Goal: Information Seeking & Learning: Stay updated

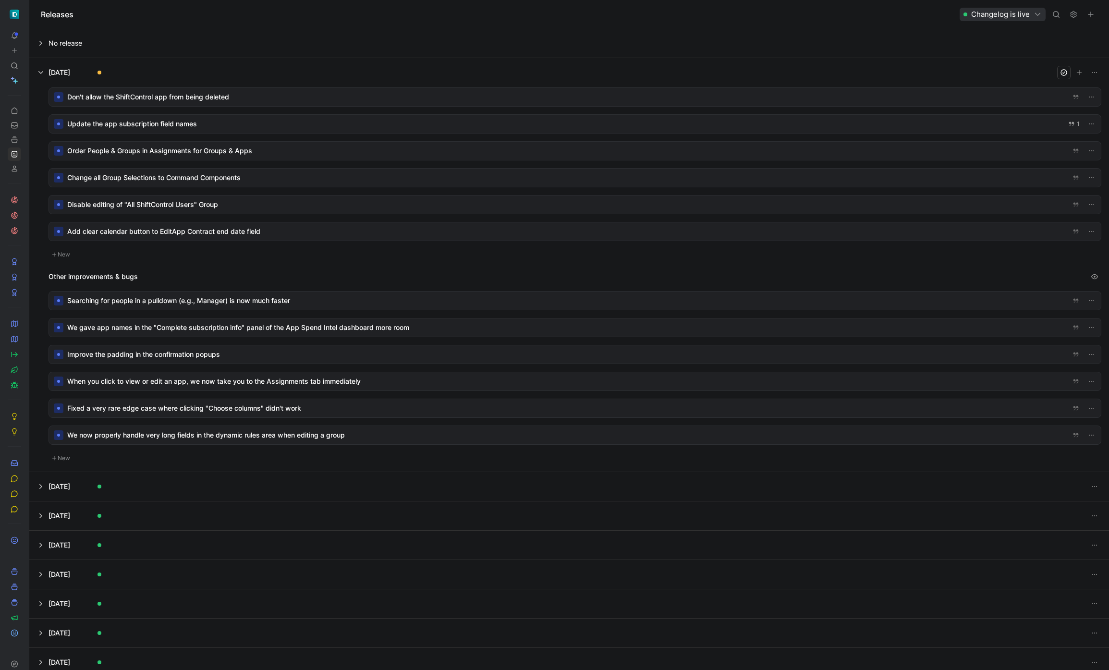
click at [218, 95] on div at bounding box center [575, 97] width 1052 height 18
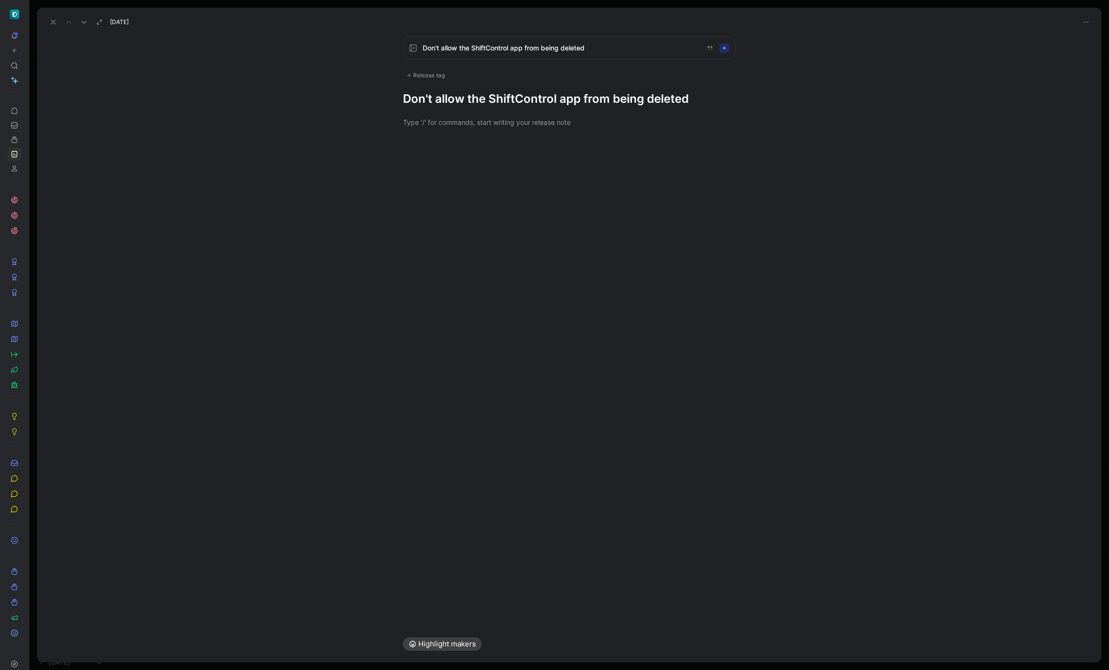
click at [440, 78] on div "Release tag" at bounding box center [425, 76] width 45 height 12
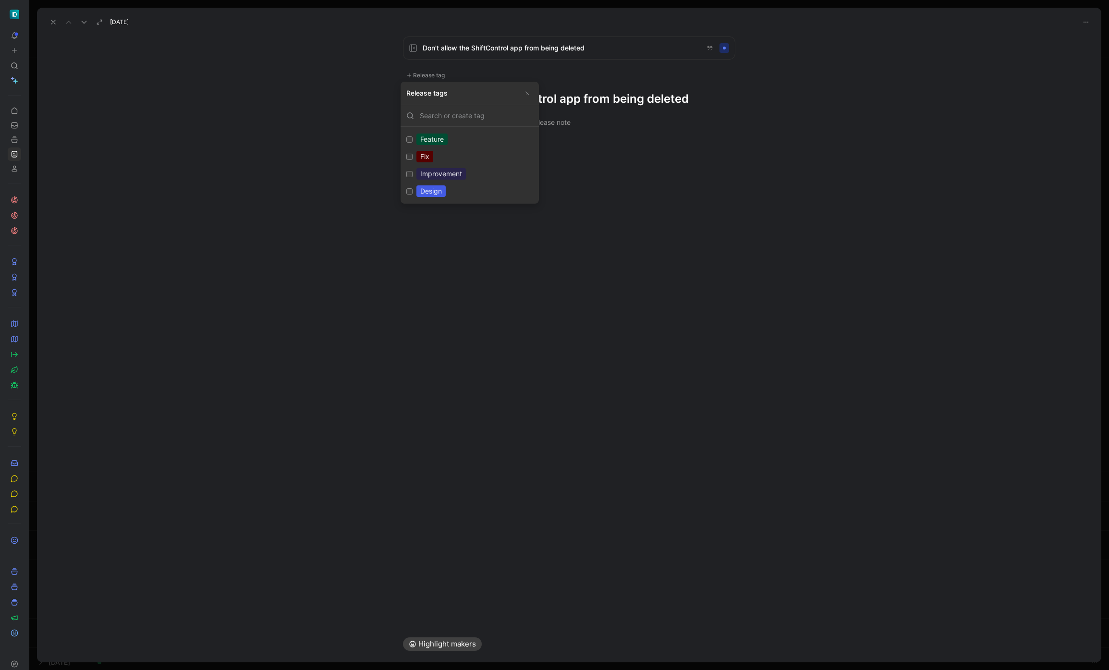
click at [431, 143] on div "Feature" at bounding box center [431, 139] width 31 height 12
click at [412, 143] on input "Feature Edit" at bounding box center [409, 139] width 6 height 6
checkbox input "true"
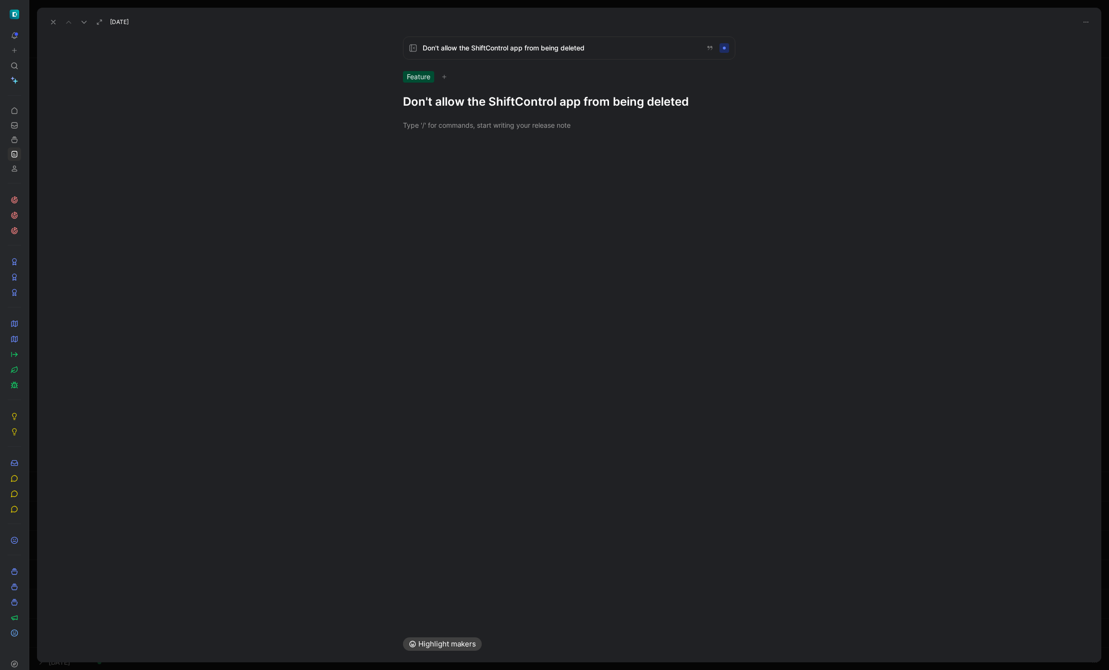
click at [446, 81] on div "Feature" at bounding box center [569, 77] width 332 height 12
click at [444, 77] on icon at bounding box center [444, 77] width 6 height 6
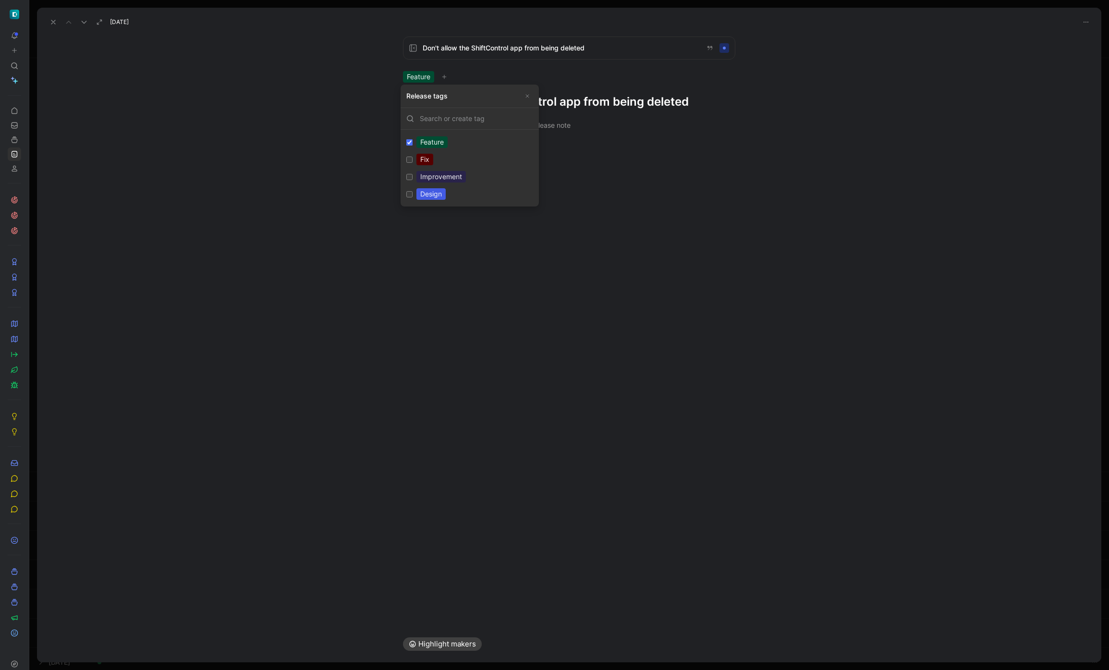
click at [431, 140] on div "Feature" at bounding box center [431, 142] width 31 height 12
click at [412, 140] on input "Feature Edit" at bounding box center [409, 142] width 6 height 6
checkbox input "false"
click at [440, 181] on label "Improvement Edit" at bounding box center [469, 173] width 134 height 17
click at [412, 177] on input "Improvement Edit" at bounding box center [409, 174] width 6 height 6
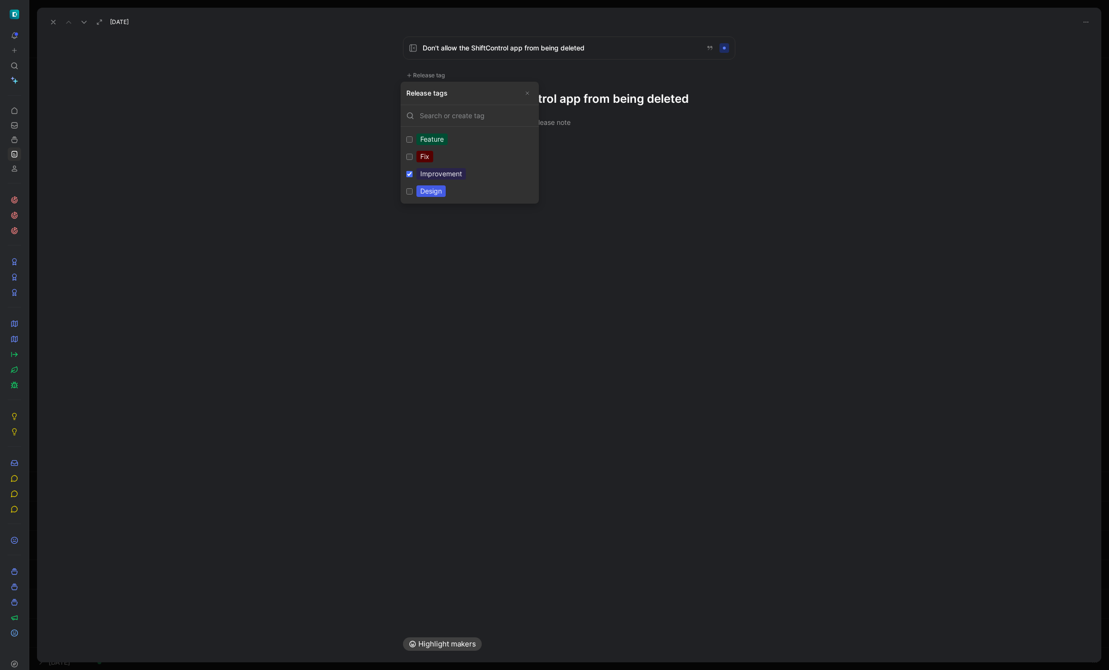
checkbox input "true"
click at [604, 98] on h1 "Don't allow the ShiftControl app from being deleted" at bounding box center [569, 101] width 332 height 15
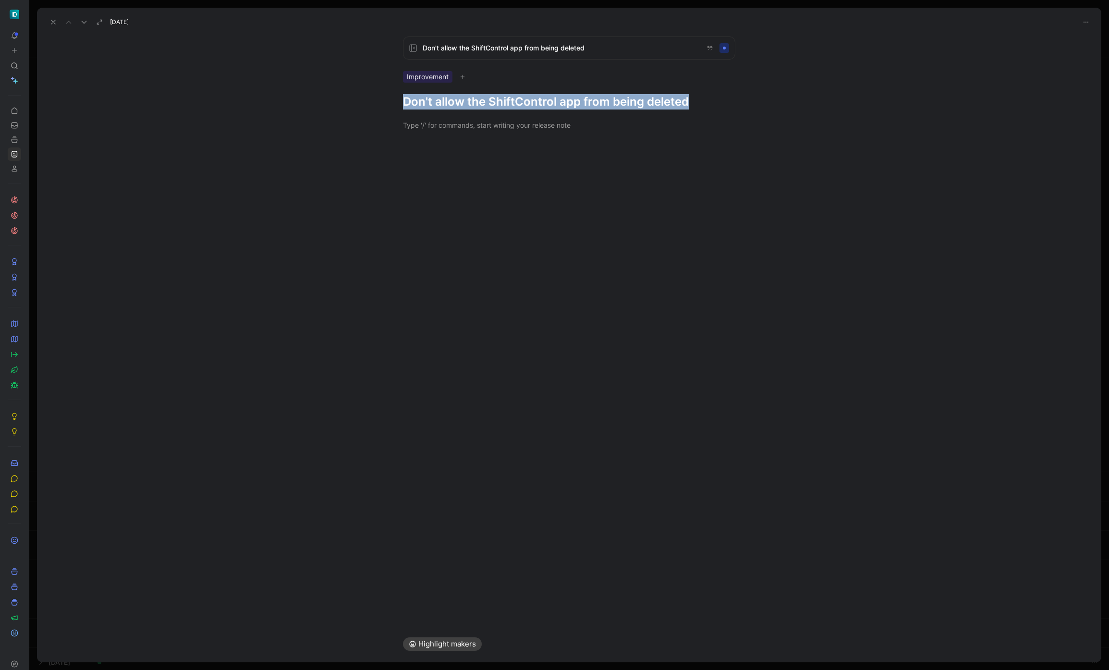
click at [604, 98] on h1 "Don't allow the ShiftControl app from being deleted" at bounding box center [569, 101] width 332 height 15
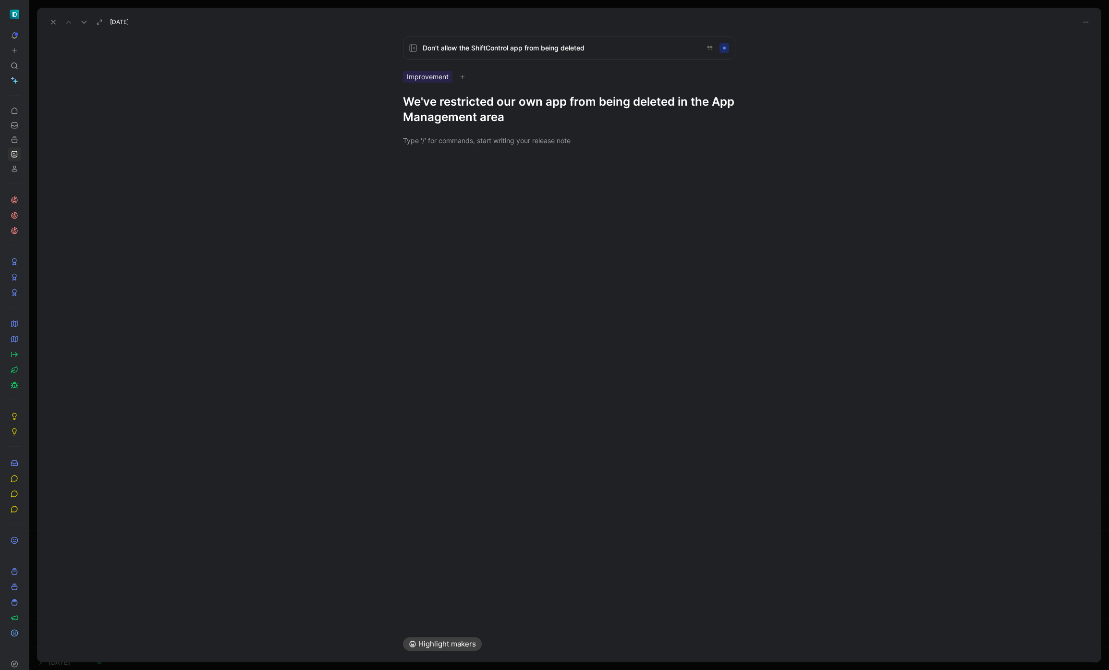
click at [53, 20] on icon at bounding box center [53, 22] width 8 height 8
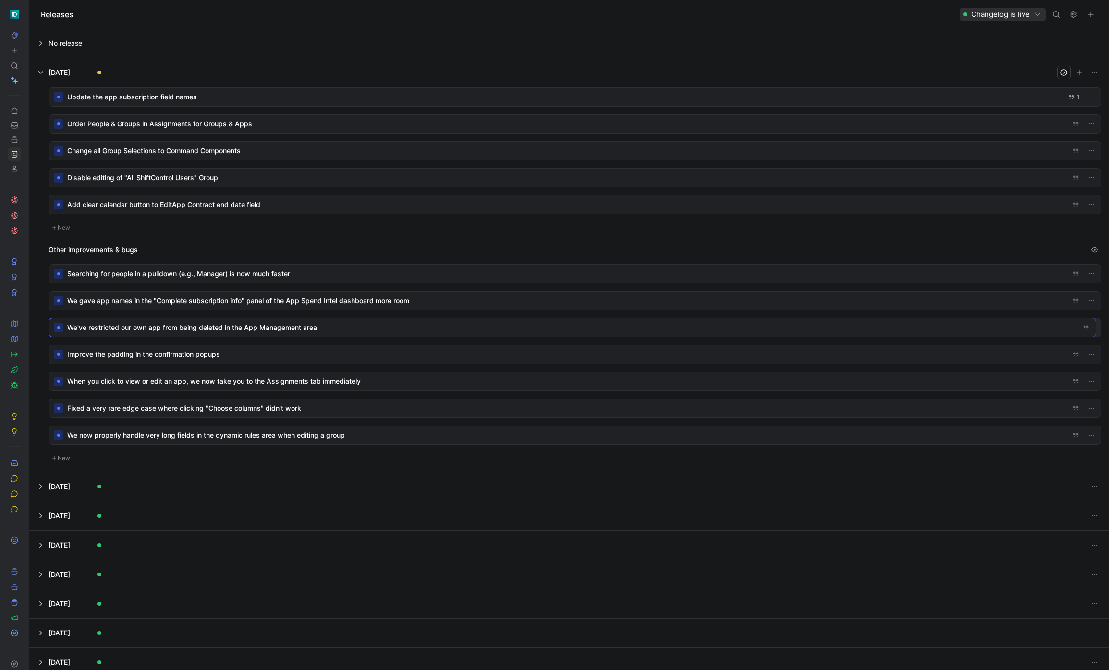
drag, startPoint x: 268, startPoint y: 89, endPoint x: 268, endPoint y: 323, distance: 233.9
click at [216, 96] on div at bounding box center [575, 97] width 1052 height 18
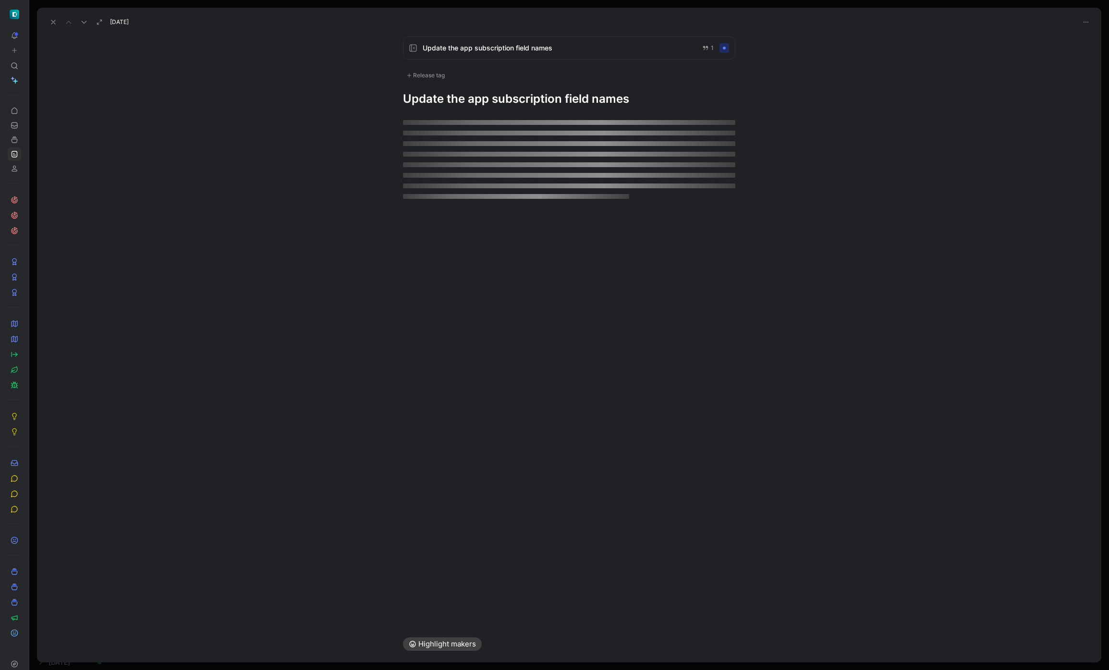
click at [475, 102] on h1 "Update the app subscription field names" at bounding box center [569, 98] width 332 height 15
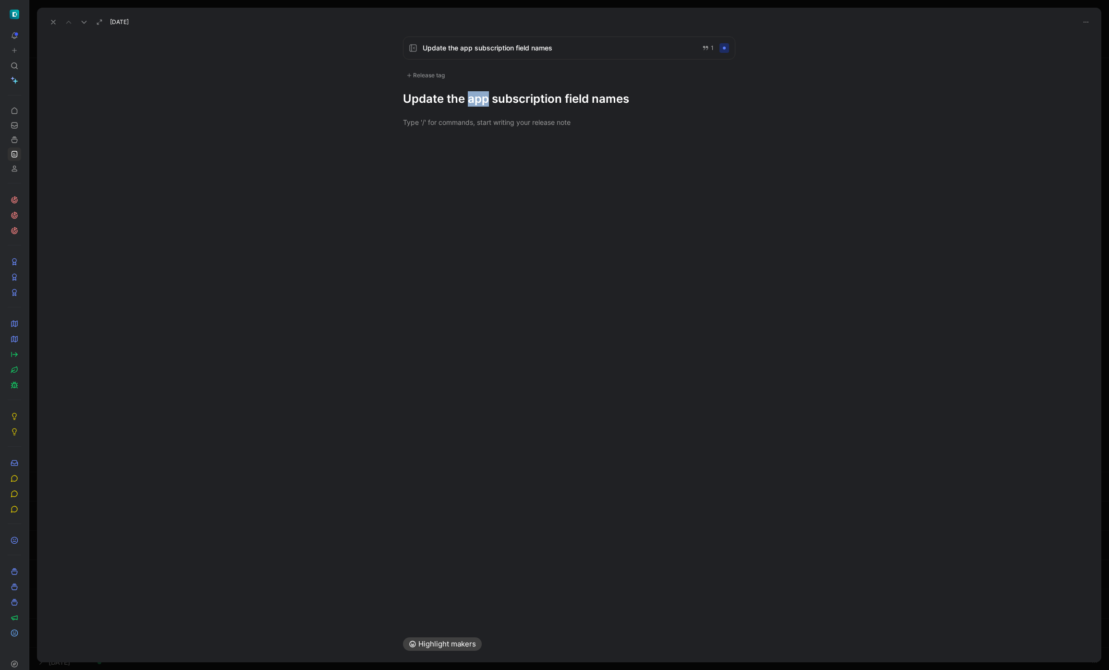
click at [432, 78] on div "Release tag" at bounding box center [425, 76] width 45 height 12
click at [414, 76] on div "Release tag" at bounding box center [425, 76] width 45 height 12
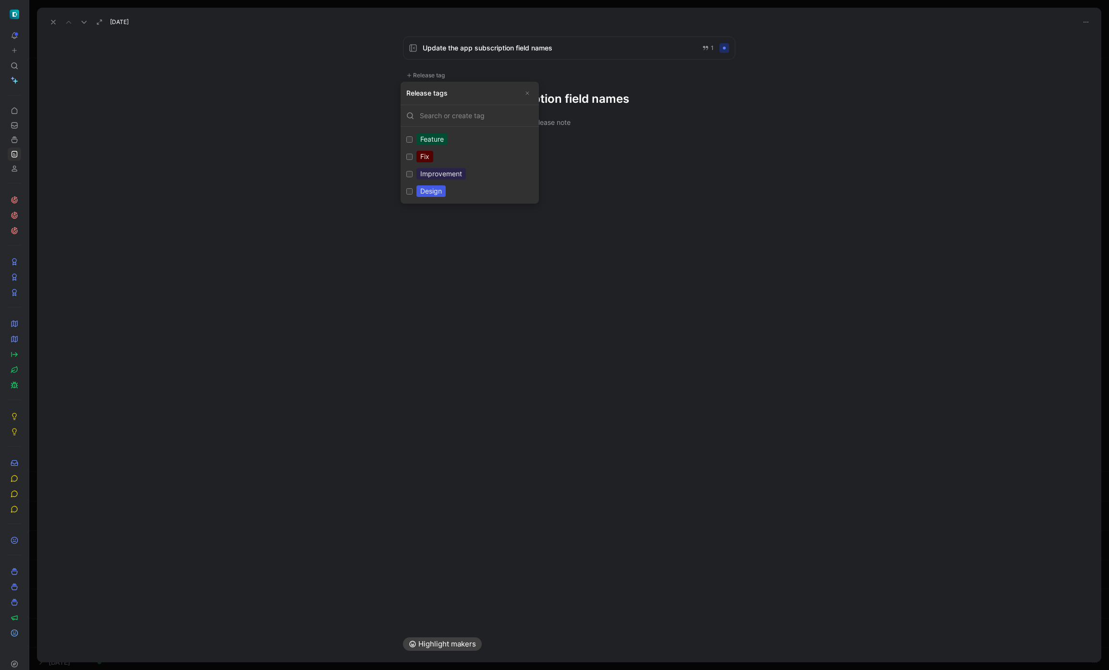
click at [428, 188] on div "Design" at bounding box center [430, 191] width 29 height 12
click at [412, 188] on input "Design Edit" at bounding box center [409, 191] width 6 height 6
checkbox input "true"
click at [449, 182] on div "Improvement" at bounding box center [440, 177] width 49 height 12
click at [412, 180] on input "Improvement Edit" at bounding box center [409, 177] width 6 height 6
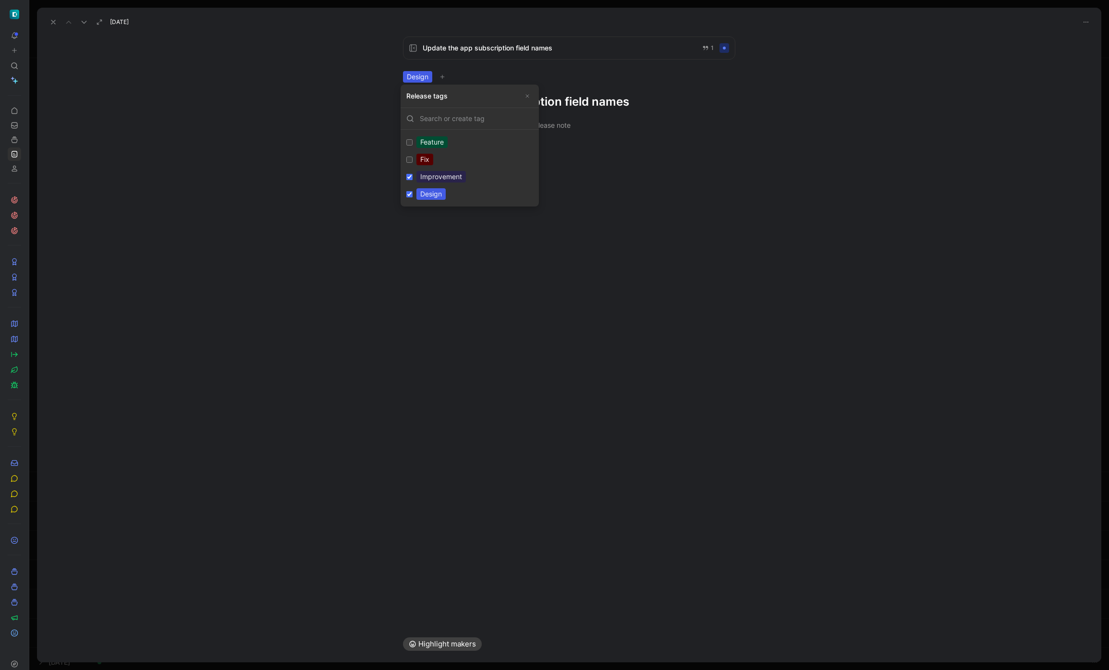
checkbox input "true"
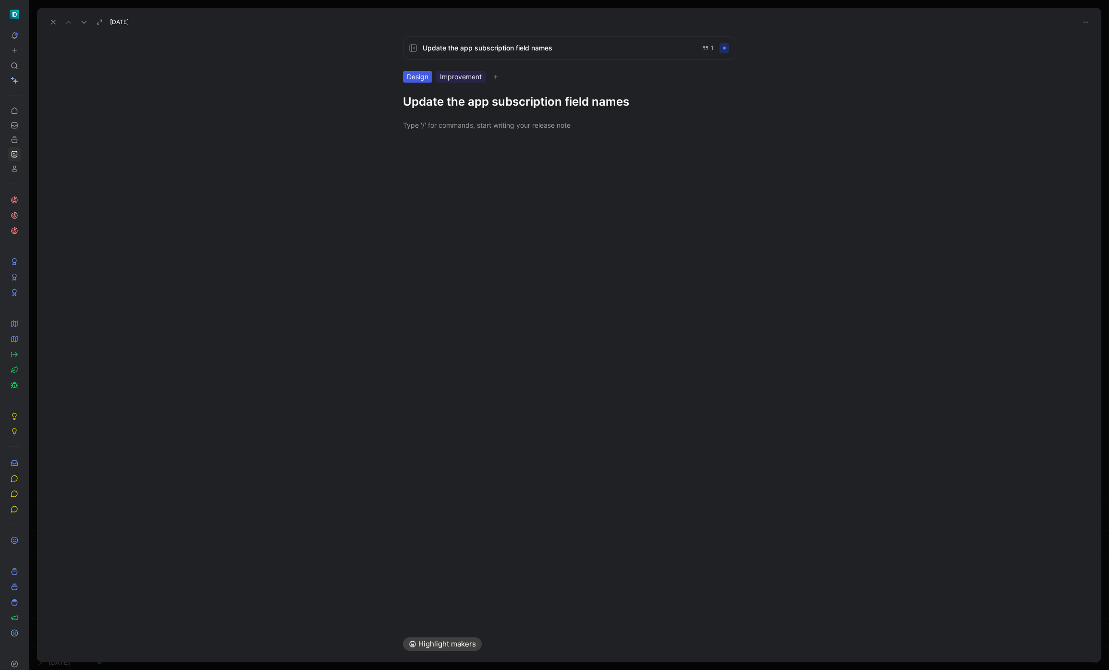
click at [549, 95] on h1 "Update the app subscription field names" at bounding box center [569, 101] width 332 height 15
click at [544, 117] on p at bounding box center [569, 125] width 369 height 16
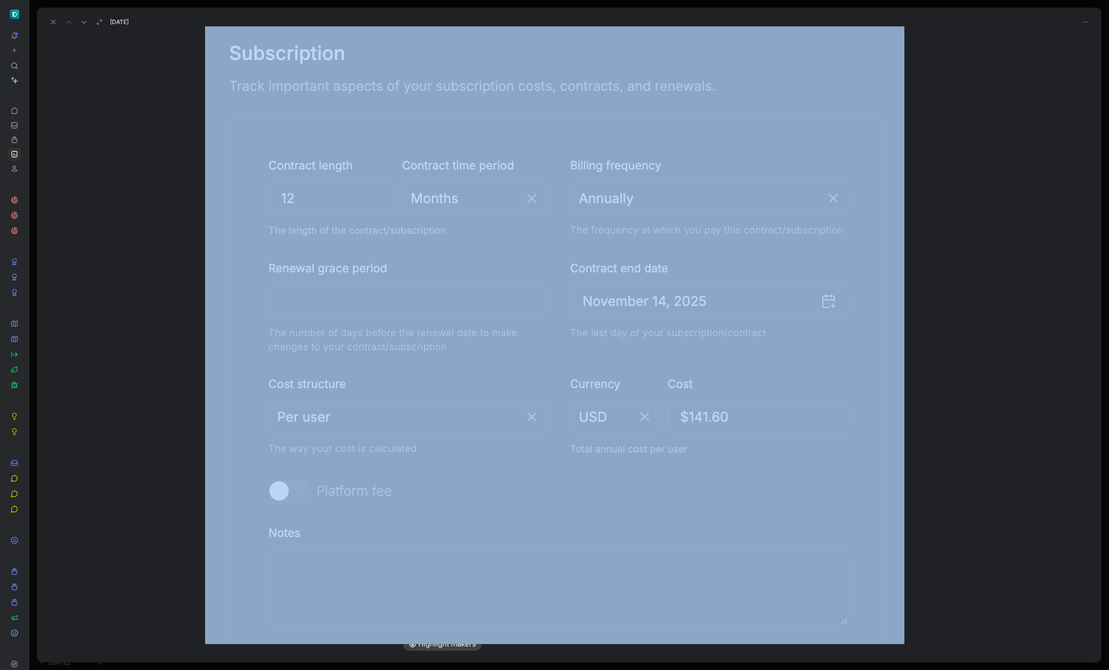
click at [938, 669] on div at bounding box center [554, 670] width 1109 height 0
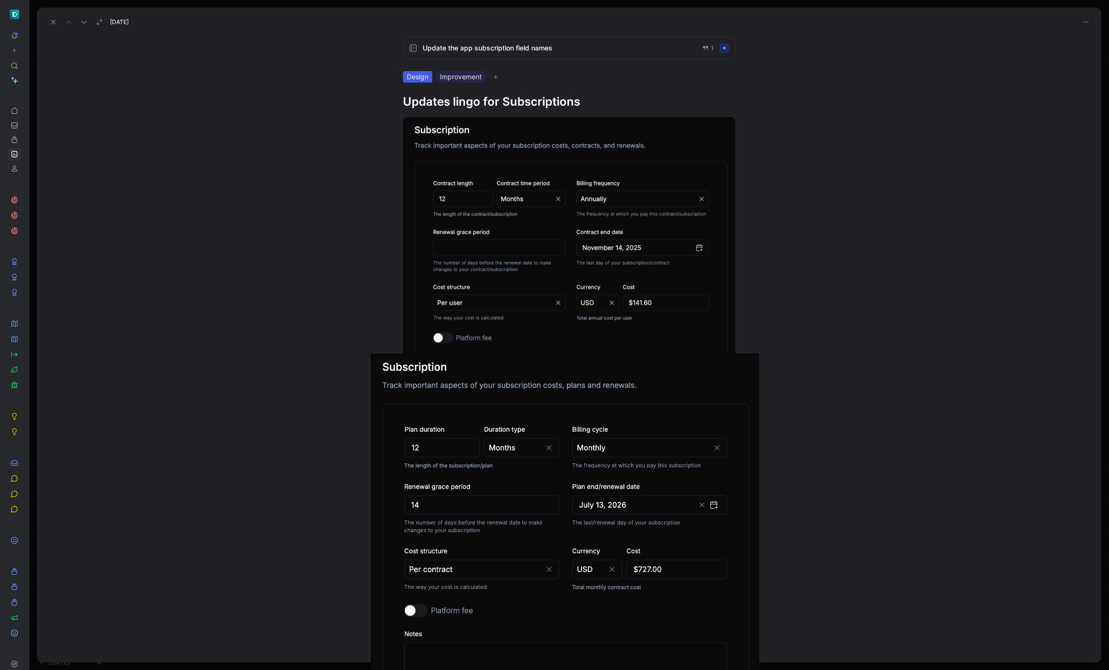
click at [616, 517] on body "To pick up a draggable item, press the space bar. While dragging, use the arrow…" at bounding box center [554, 335] width 1109 height 670
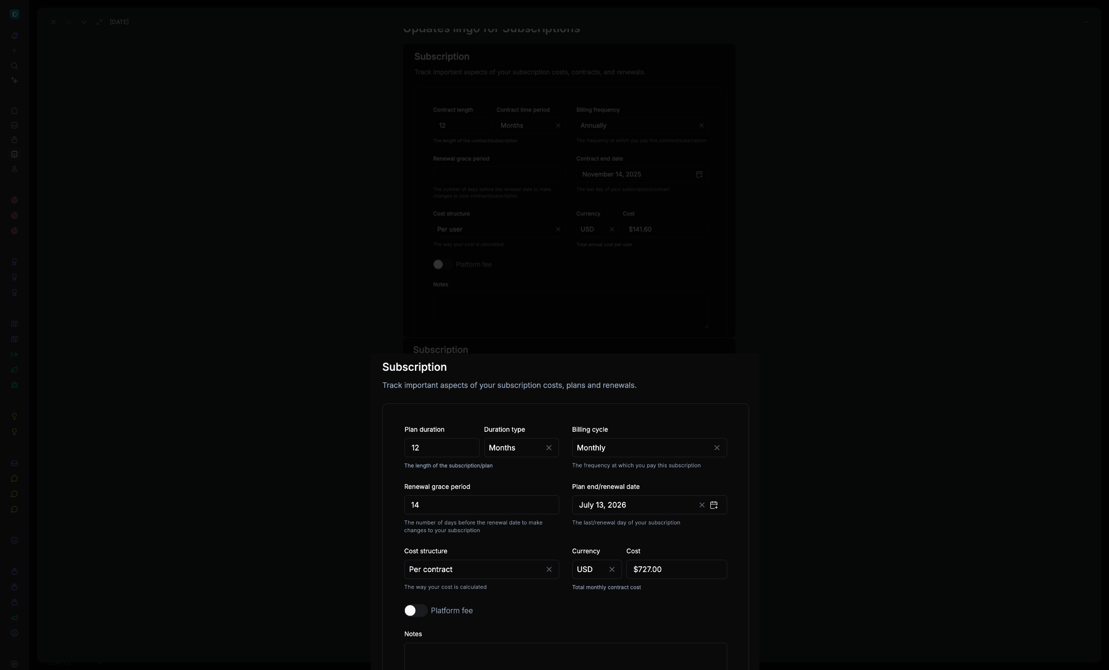
scroll to position [75, 0]
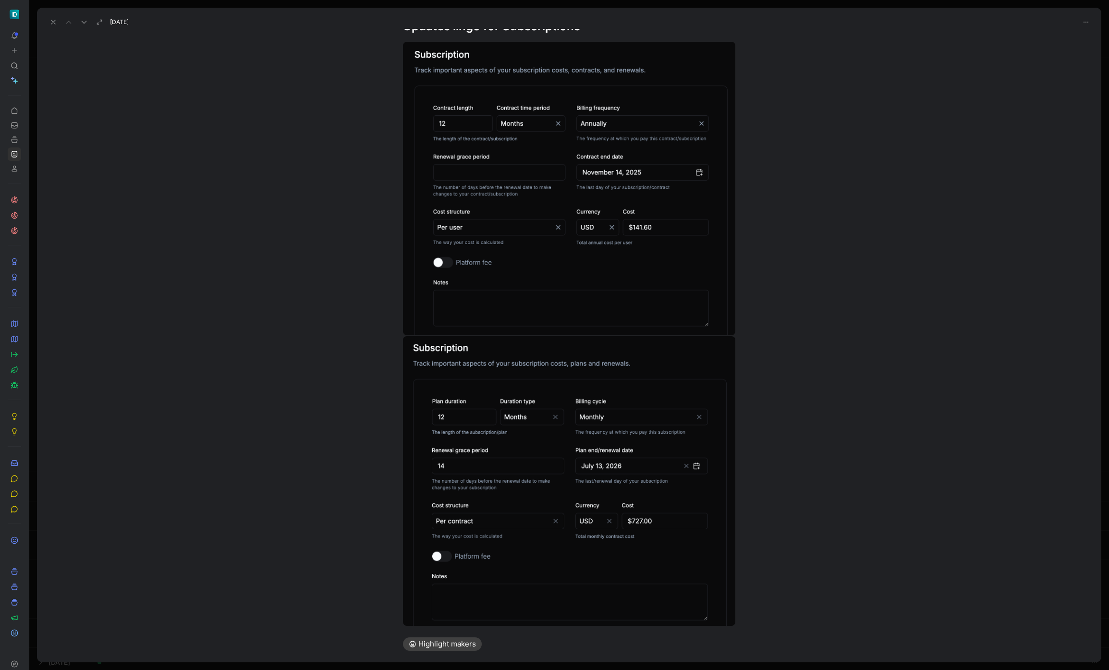
click at [800, 357] on div at bounding box center [569, 342] width 1064 height 616
click at [784, 395] on div at bounding box center [569, 342] width 1064 height 616
click at [552, 641] on div "Highlight makers" at bounding box center [569, 643] width 332 height 13
click at [531, 620] on body "To pick up a draggable item, press the space bar. While dragging, use the arrow…" at bounding box center [554, 335] width 1109 height 670
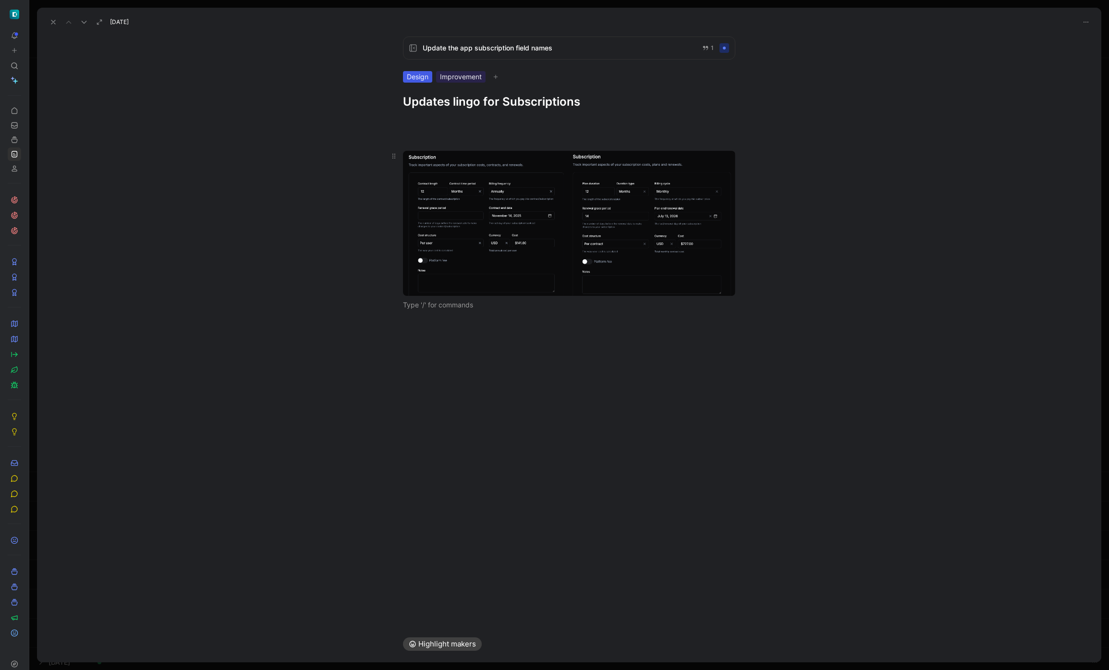
click at [575, 260] on body "To pick up a draggable item, press the space bar. While dragging, use the arrow…" at bounding box center [554, 335] width 1109 height 670
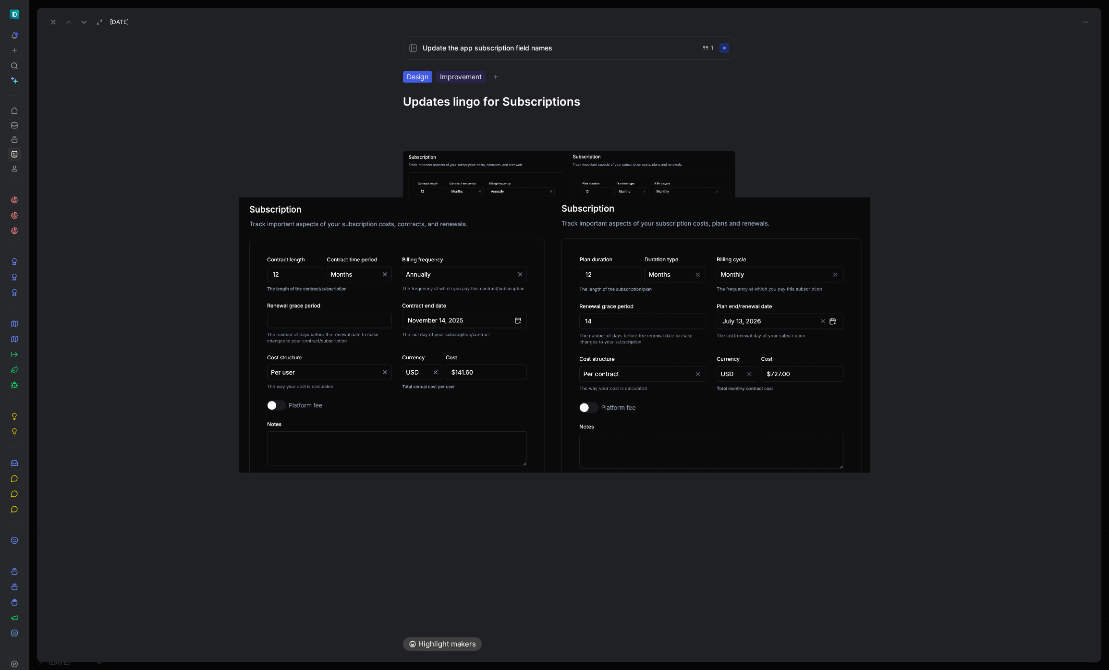
click at [569, 669] on div at bounding box center [554, 670] width 1109 height 0
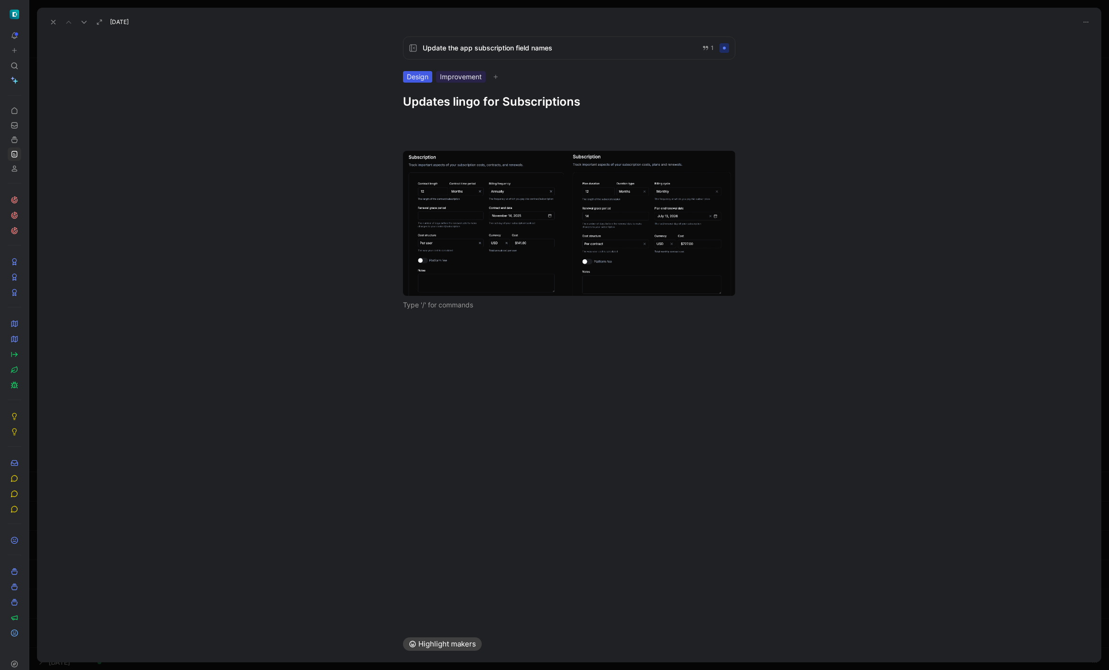
click at [466, 644] on button "Highlight makers" at bounding box center [442, 643] width 79 height 13
click at [648, 43] on span "Update the app subscription field names" at bounding box center [559, 48] width 272 height 12
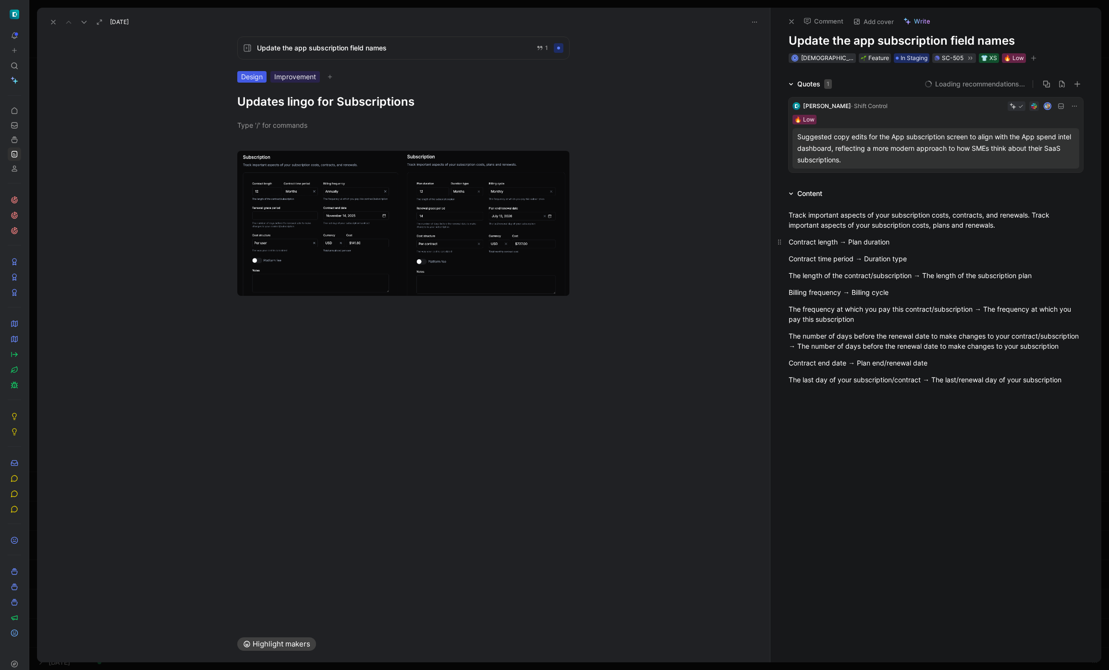
click at [858, 242] on div "Contract length → Plan duration" at bounding box center [935, 242] width 294 height 10
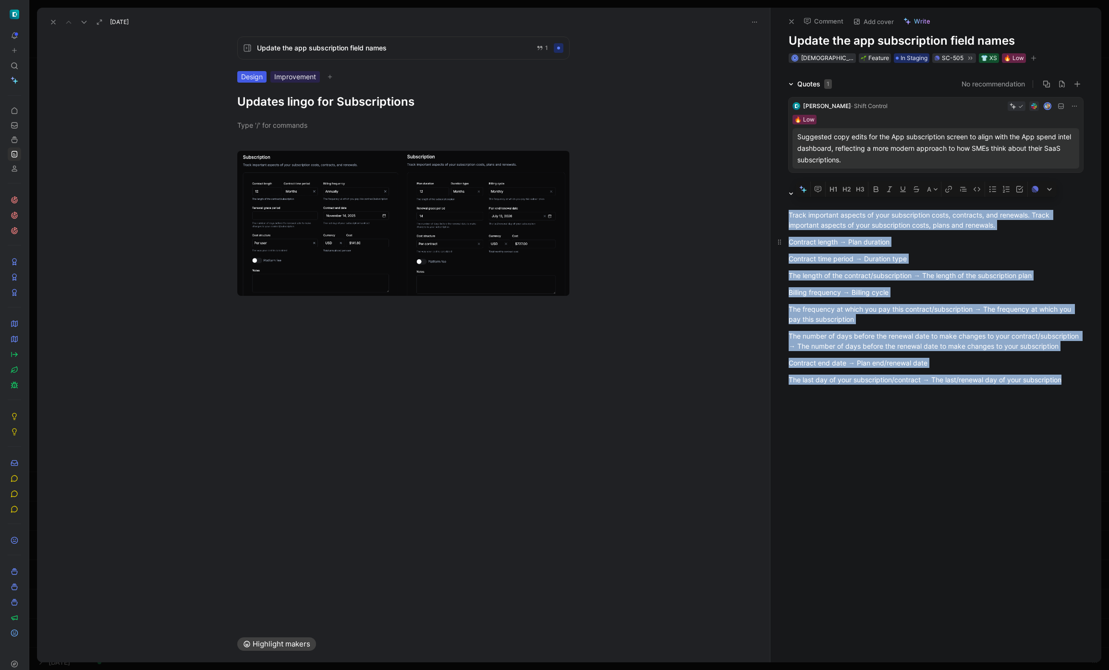
copy div "Track important aspects of your subscription costs, contracts, and renewals. Tr…"
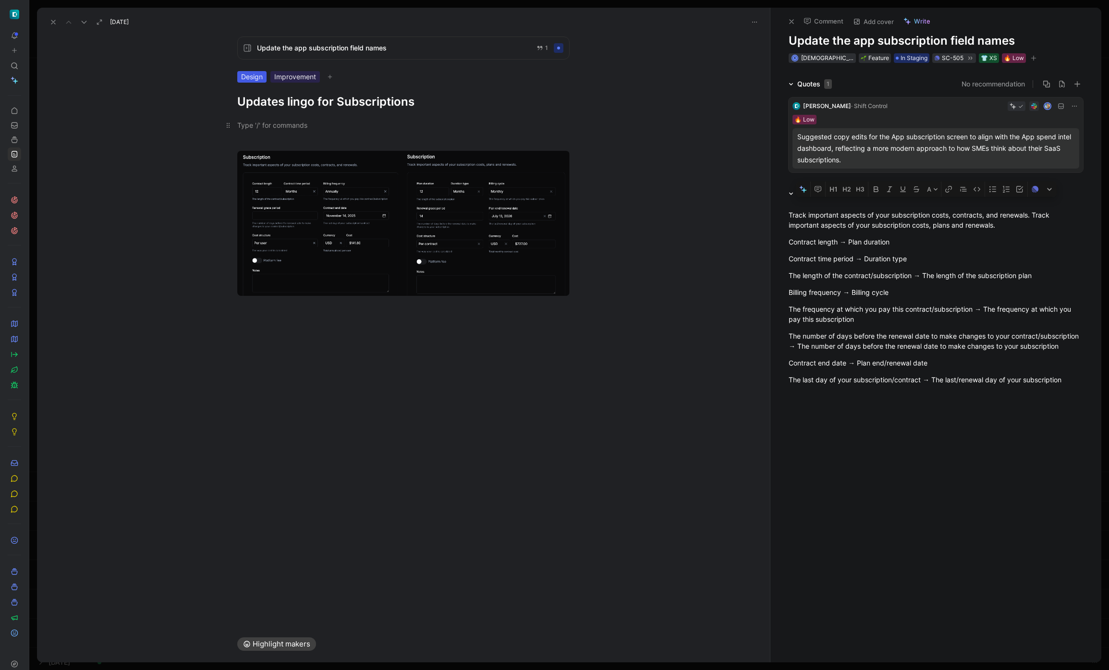
click at [329, 126] on div at bounding box center [403, 125] width 332 height 10
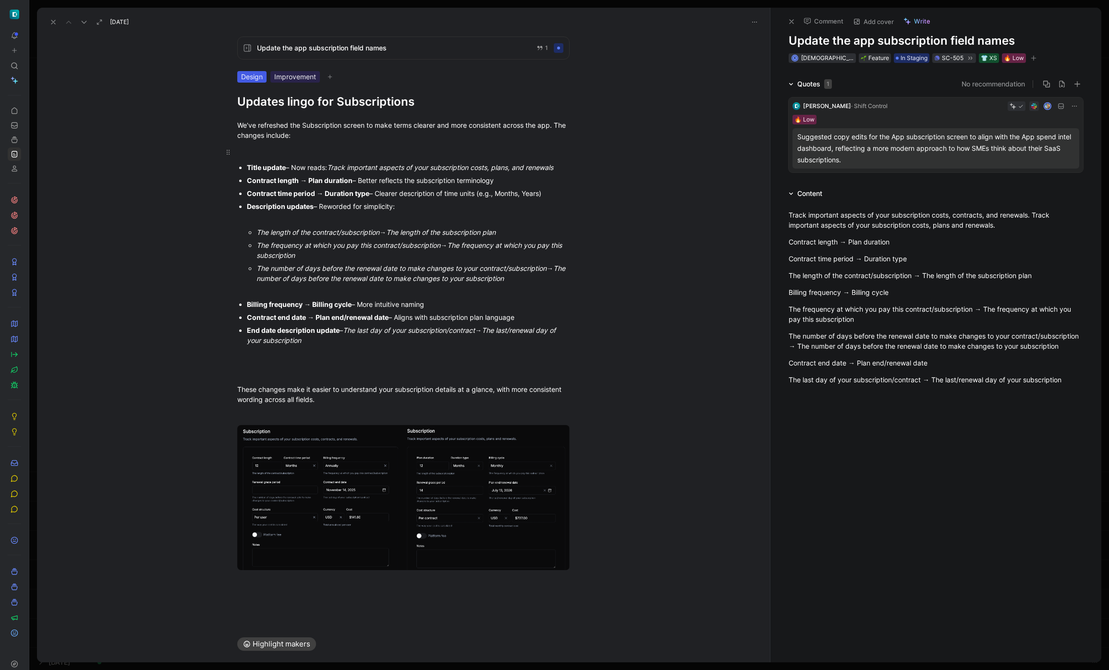
click at [294, 148] on div at bounding box center [403, 152] width 332 height 10
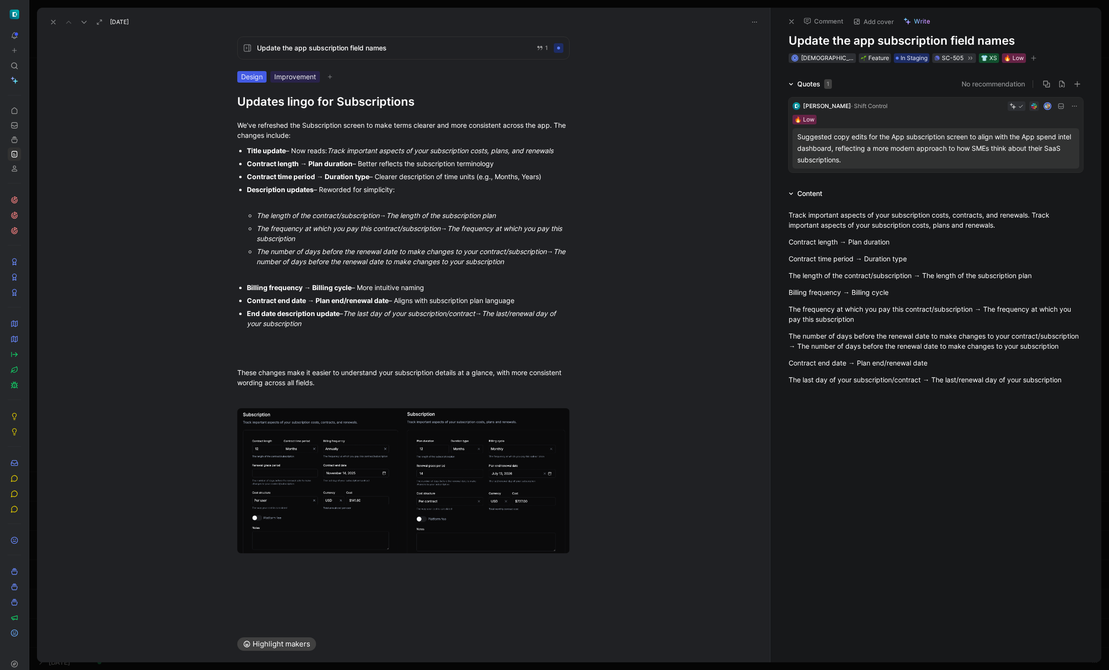
click at [295, 202] on div at bounding box center [408, 202] width 323 height 10
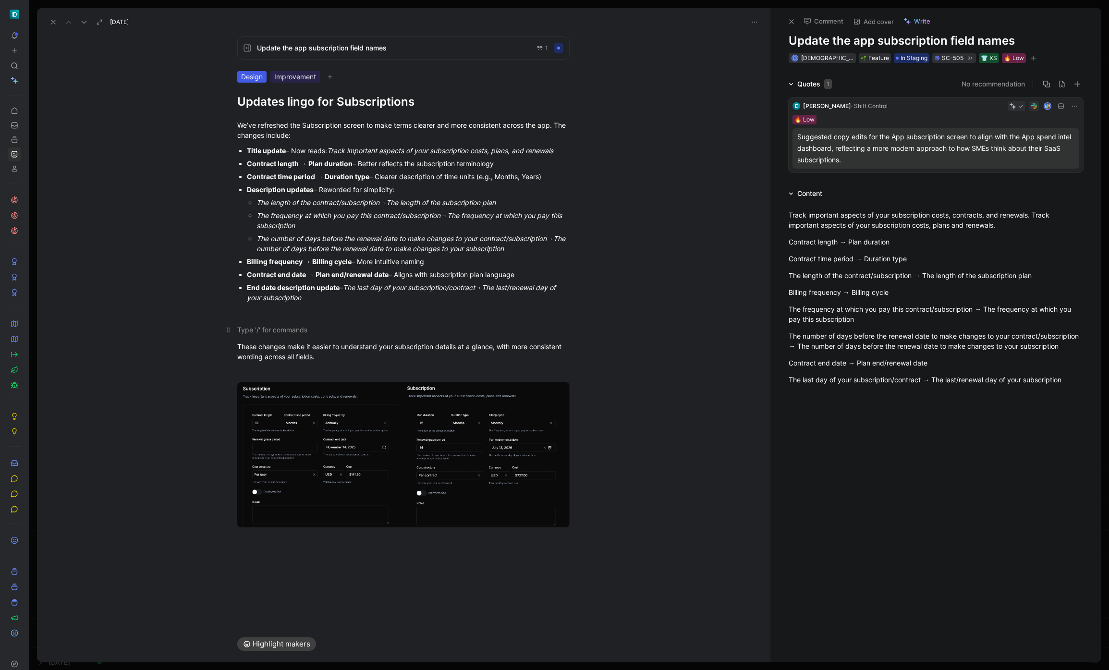
click at [256, 333] on div at bounding box center [403, 330] width 332 height 10
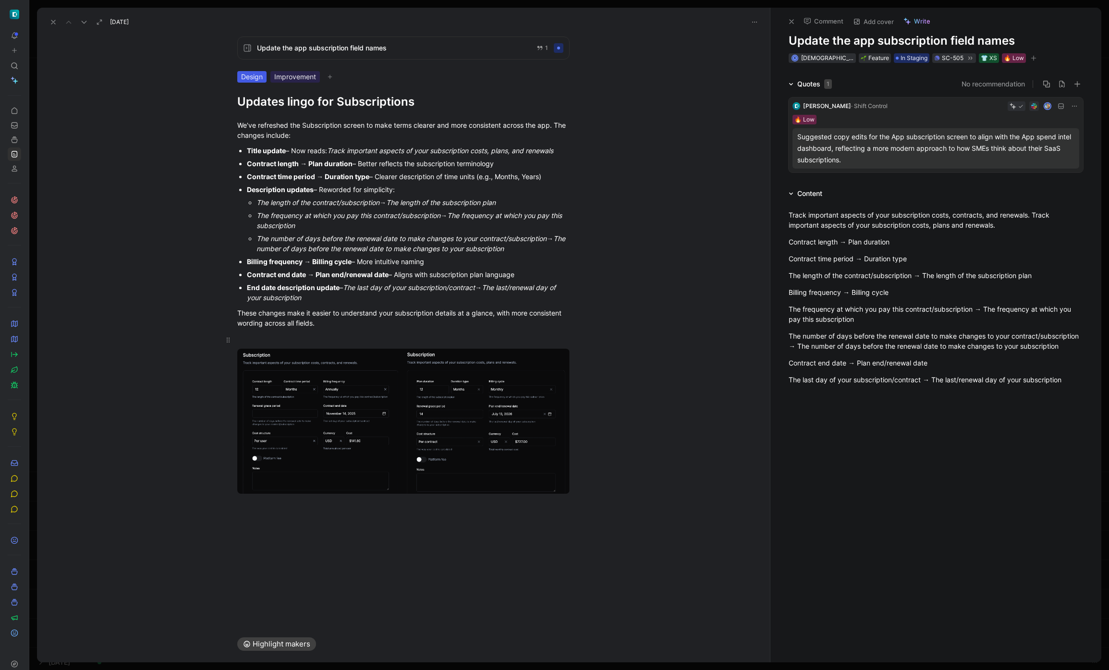
click at [369, 333] on p at bounding box center [403, 340] width 369 height 16
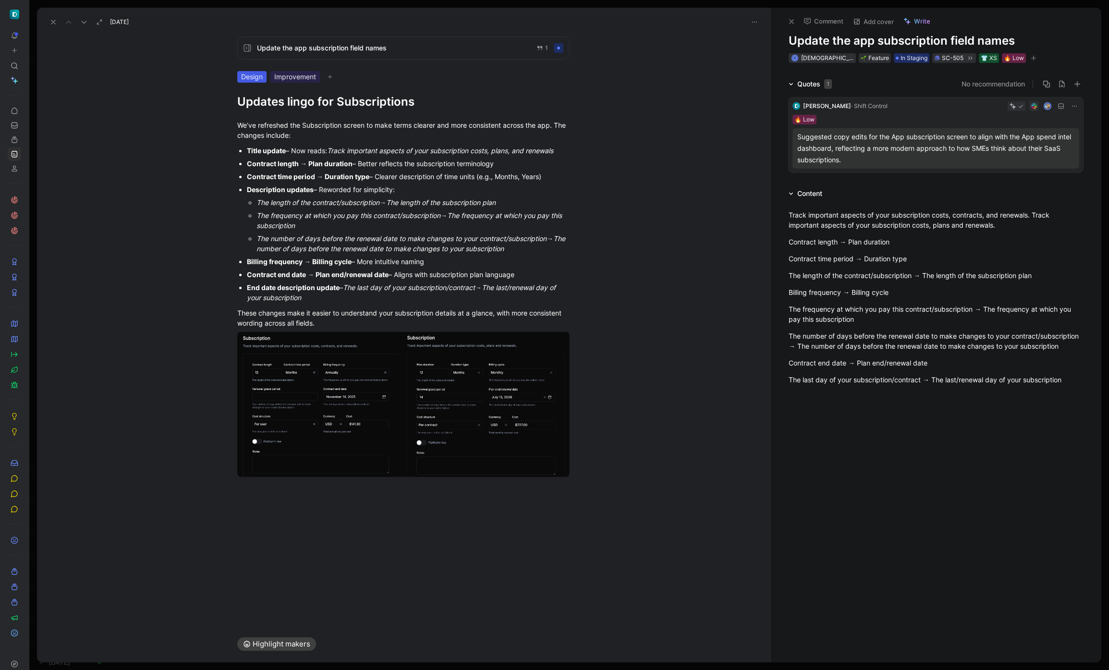
click at [286, 96] on h1 "Updates lingo for Subscriptions" at bounding box center [403, 101] width 332 height 15
click at [196, 158] on div "We’ve refreshed the Subscription screen to make terms clearer and more consiste…" at bounding box center [403, 305] width 733 height 392
click at [339, 97] on h1 "Updated lingo for Subscriptions" at bounding box center [403, 101] width 332 height 15
click at [349, 96] on h1 "Updated lingo for Subscriptions" at bounding box center [403, 101] width 332 height 15
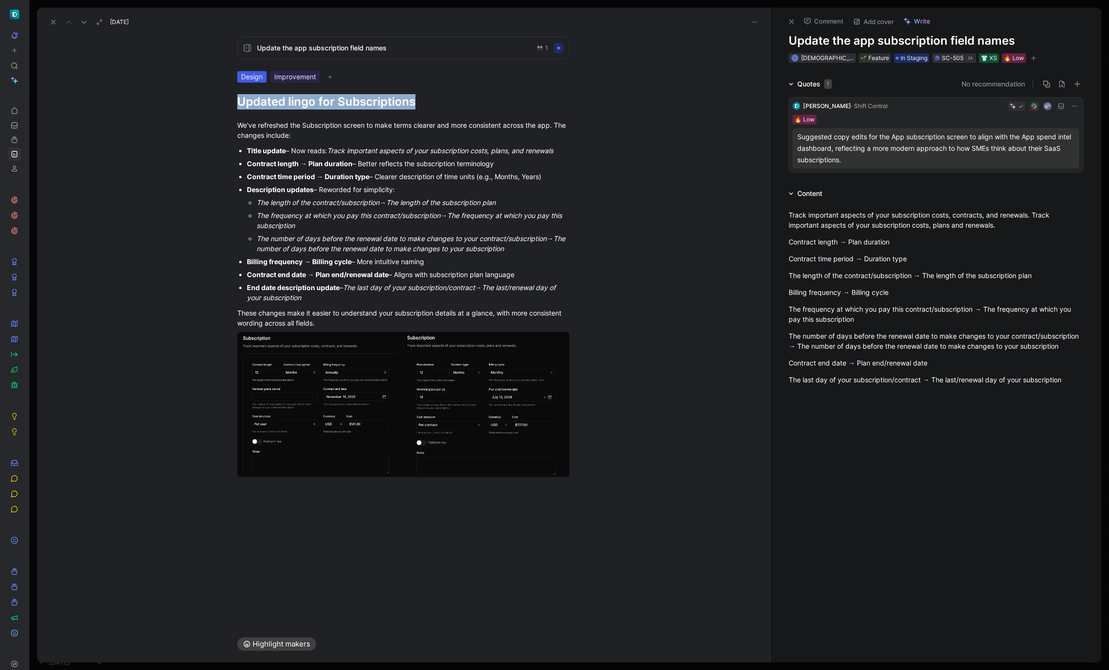
click at [349, 96] on h1 "Updated lingo for Subscriptions" at bounding box center [403, 101] width 332 height 15
click at [181, 101] on div "Update the app subscription field names 1 Design Improvement Updated Subscripti…" at bounding box center [403, 327] width 733 height 597
click at [388, 102] on h1 "Updated Subscription Screen for Clarity and Consistency" at bounding box center [403, 101] width 332 height 15
click at [394, 149] on em "Track important aspects of your subscription costs, plans, and renewals" at bounding box center [440, 150] width 226 height 8
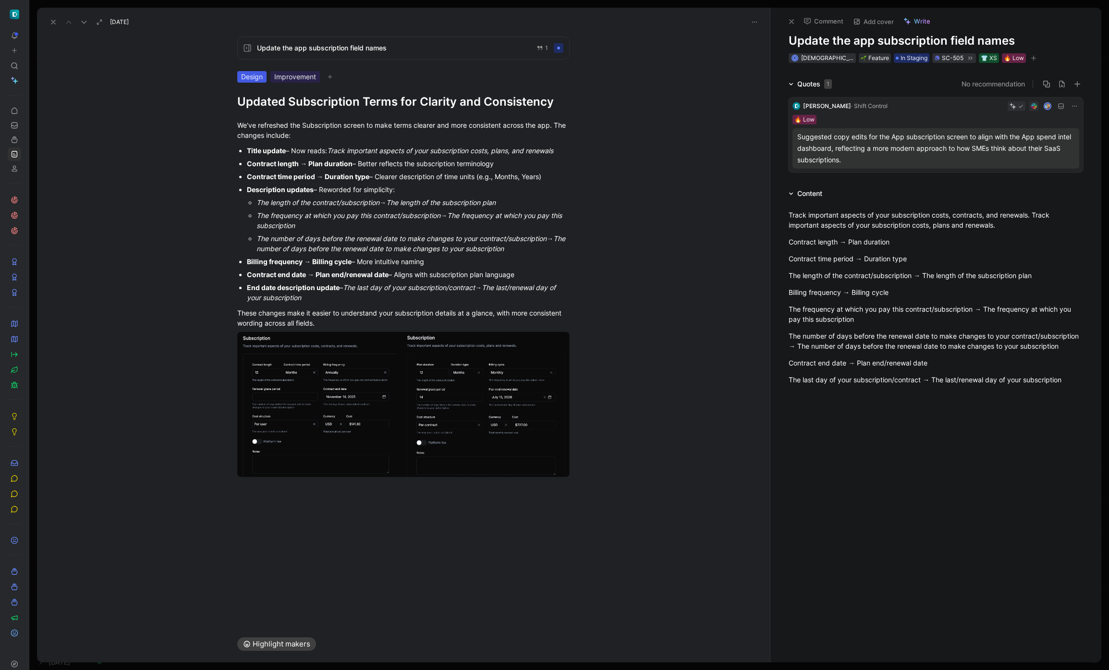
click at [377, 104] on h1 "Updated Subscription Terms for Clarity and Consistency" at bounding box center [403, 101] width 332 height 15
click at [307, 146] on div "Title update – Now reads: Track important aspects of your subscription costs, p…" at bounding box center [408, 150] width 323 height 10
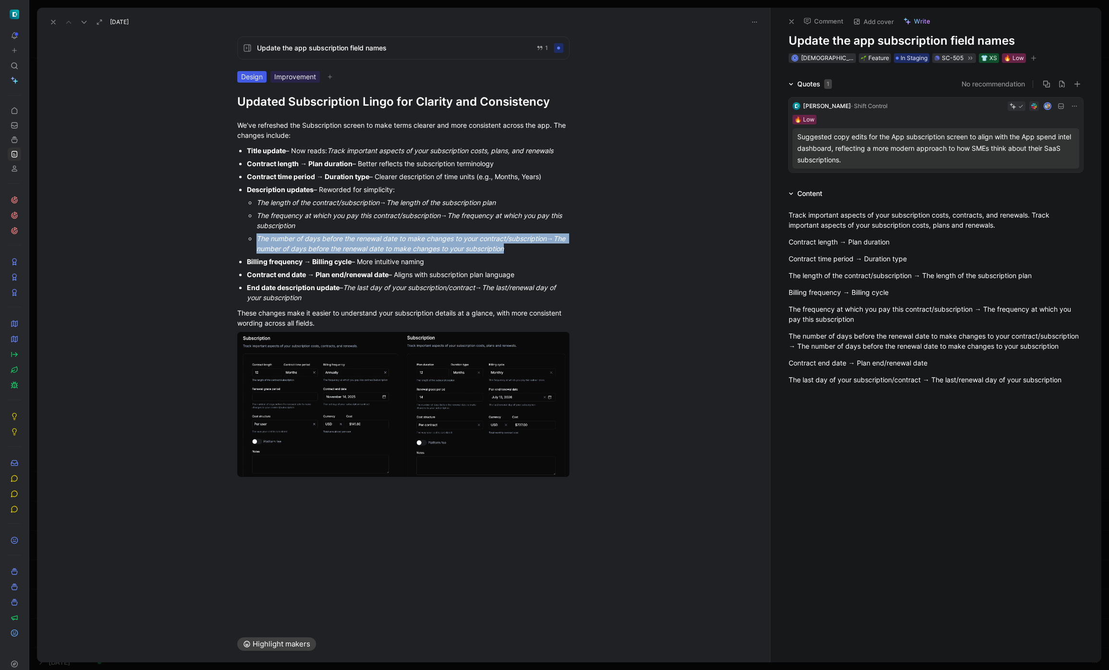
drag, startPoint x: 524, startPoint y: 247, endPoint x: 430, endPoint y: 228, distance: 96.1
click at [430, 228] on ul "The length of the contract/subscription → The length of the subscription plan T…" at bounding box center [408, 225] width 323 height 59
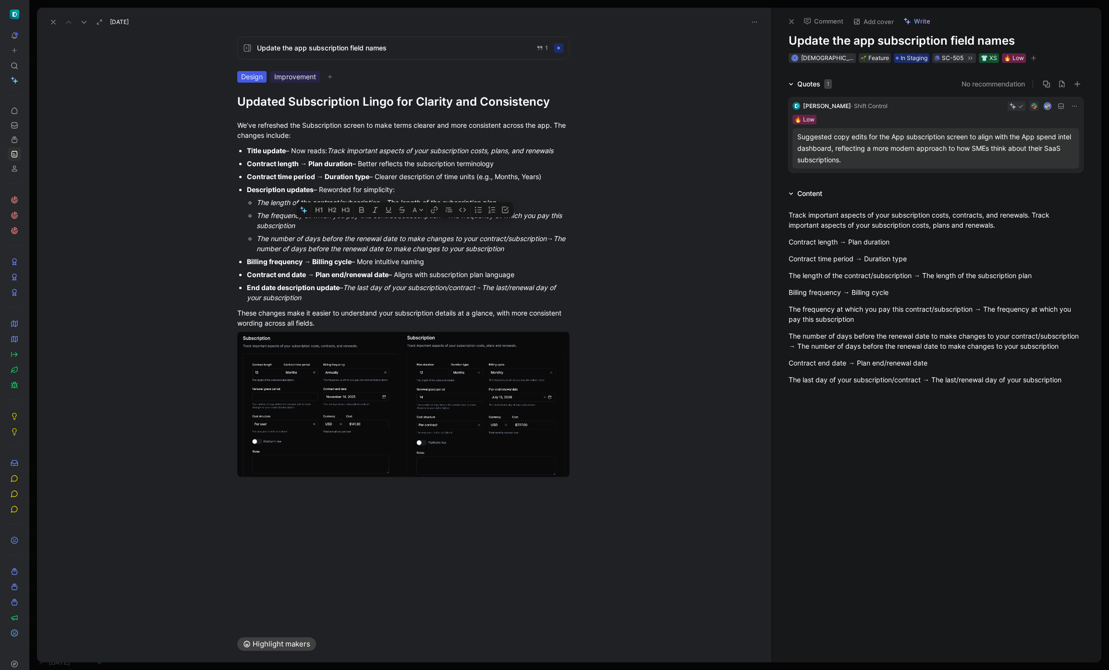
click at [470, 257] on div "Billing frequency → Billing cycle – More intuitive naming" at bounding box center [408, 261] width 323 height 10
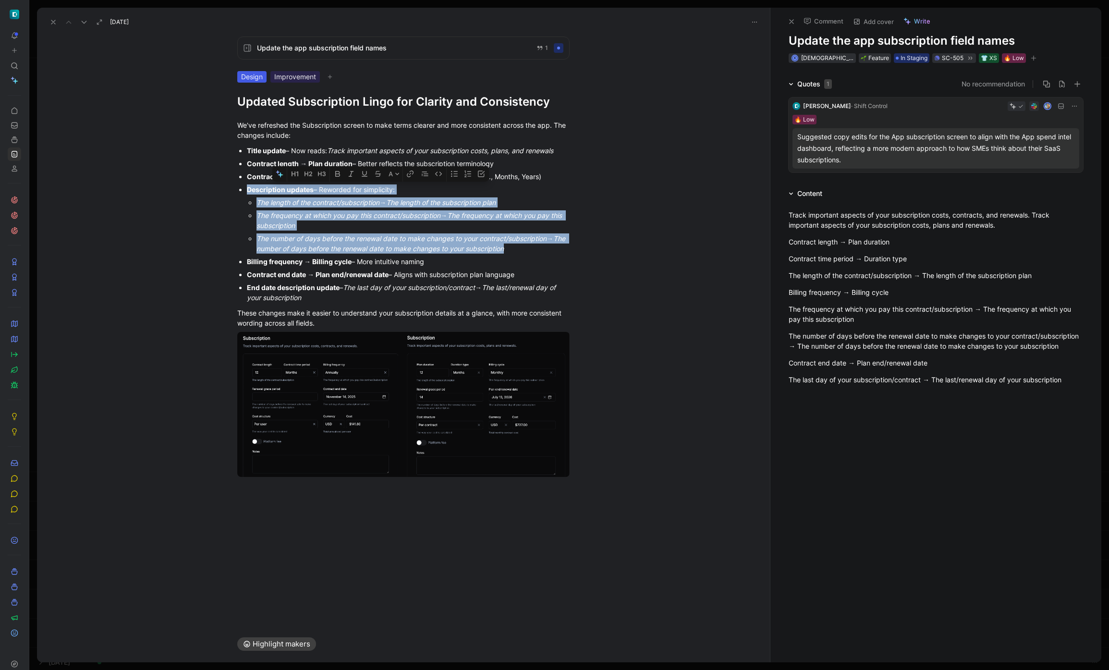
drag, startPoint x: 524, startPoint y: 245, endPoint x: 245, endPoint y: 192, distance: 284.1
click at [247, 192] on li "Description updates – Reworded for simplicity: The length of the contract/subsc…" at bounding box center [408, 219] width 323 height 72
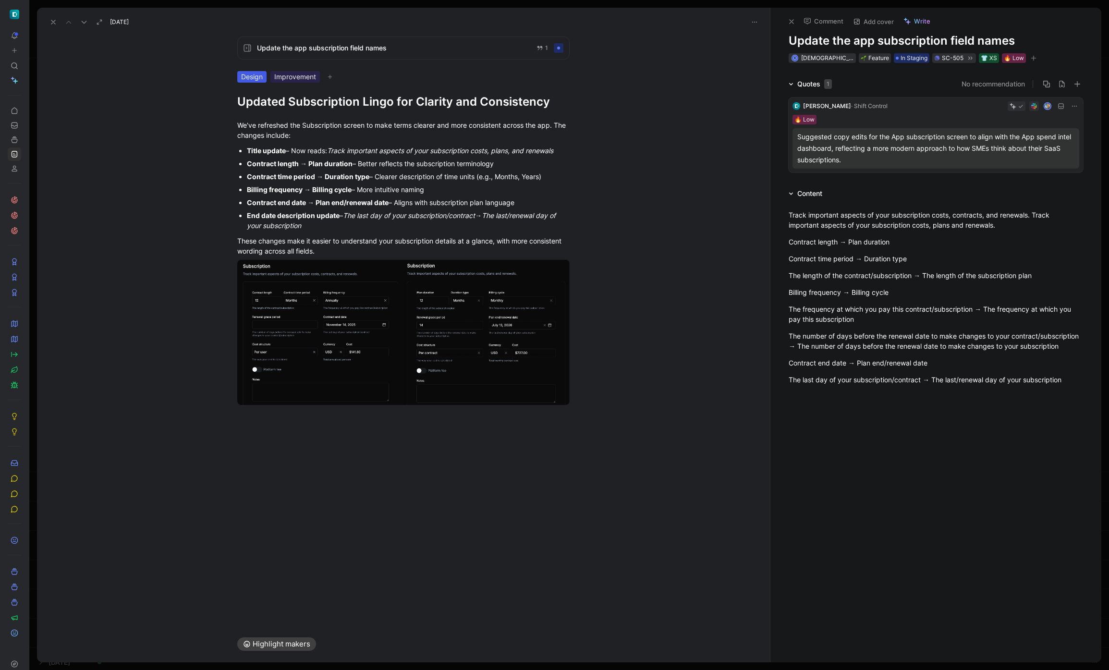
drag, startPoint x: 50, startPoint y: 19, endPoint x: 148, endPoint y: 102, distance: 128.1
click at [50, 19] on icon at bounding box center [53, 22] width 8 height 8
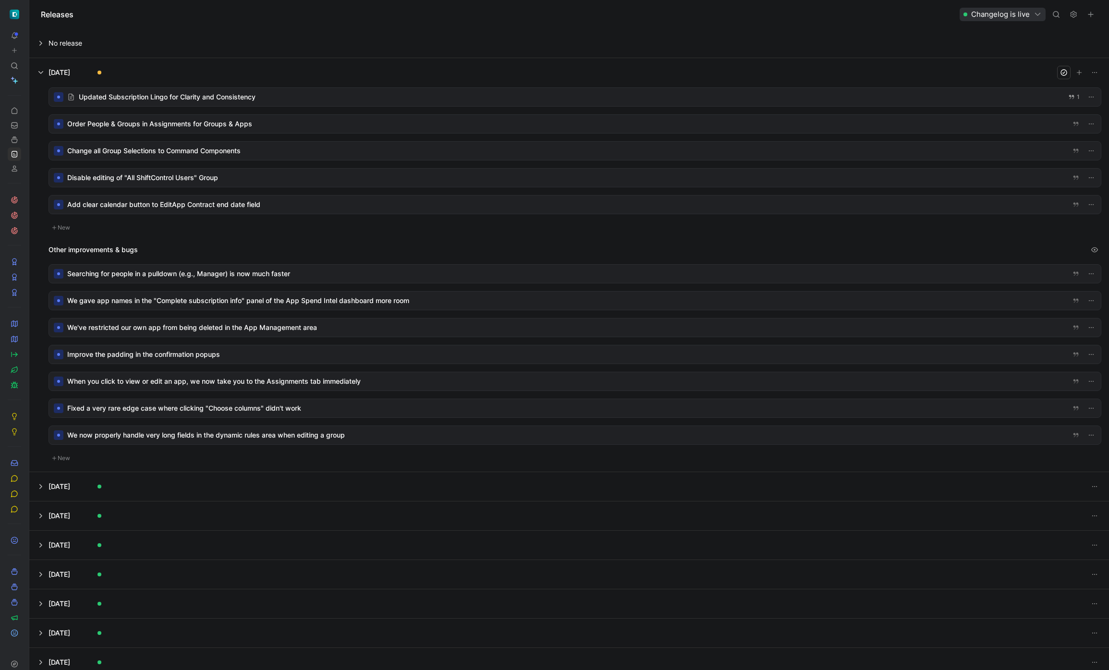
click at [189, 124] on div at bounding box center [575, 124] width 1052 height 18
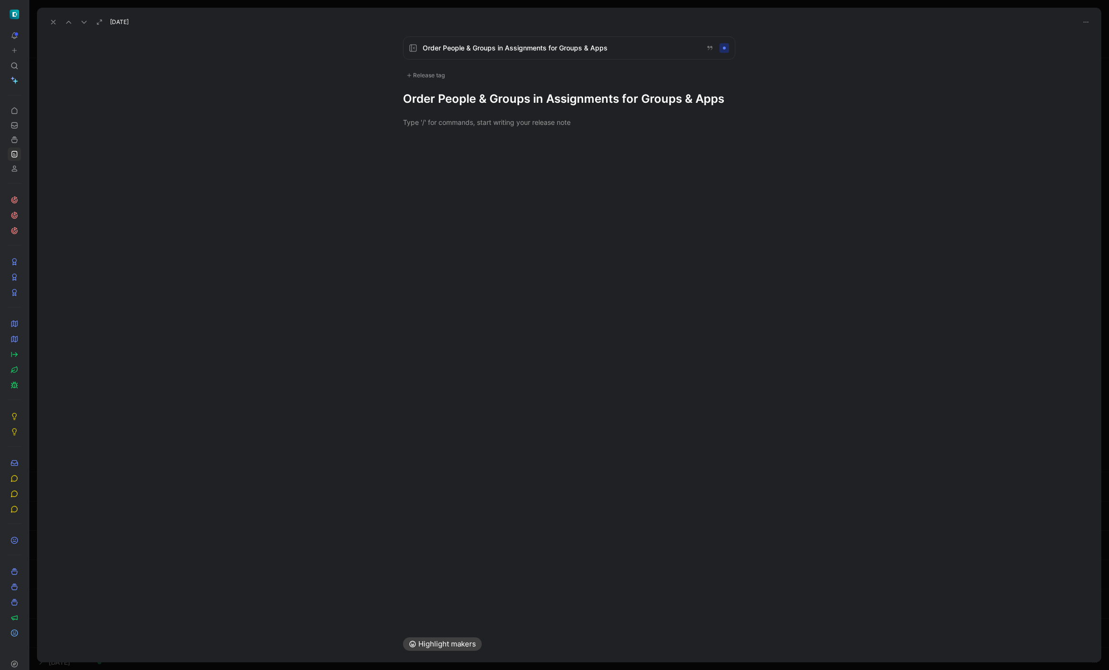
click at [612, 143] on div at bounding box center [569, 144] width 1064 height 12
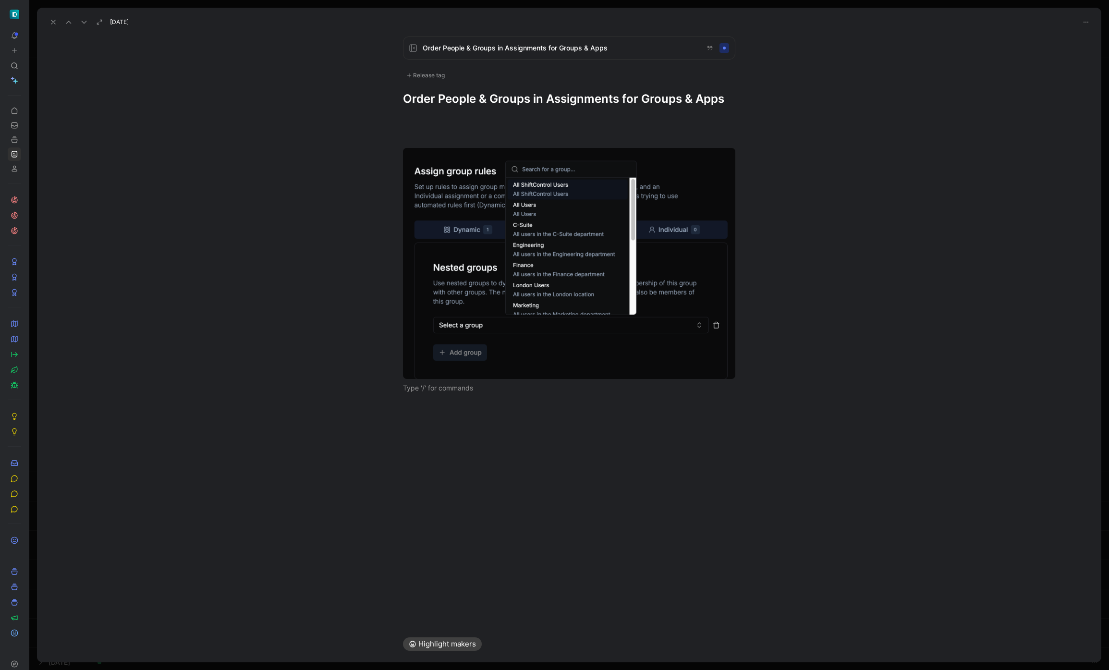
click at [559, 100] on h1 "Order People & Groups in Assignments for Groups & Apps" at bounding box center [569, 98] width 332 height 15
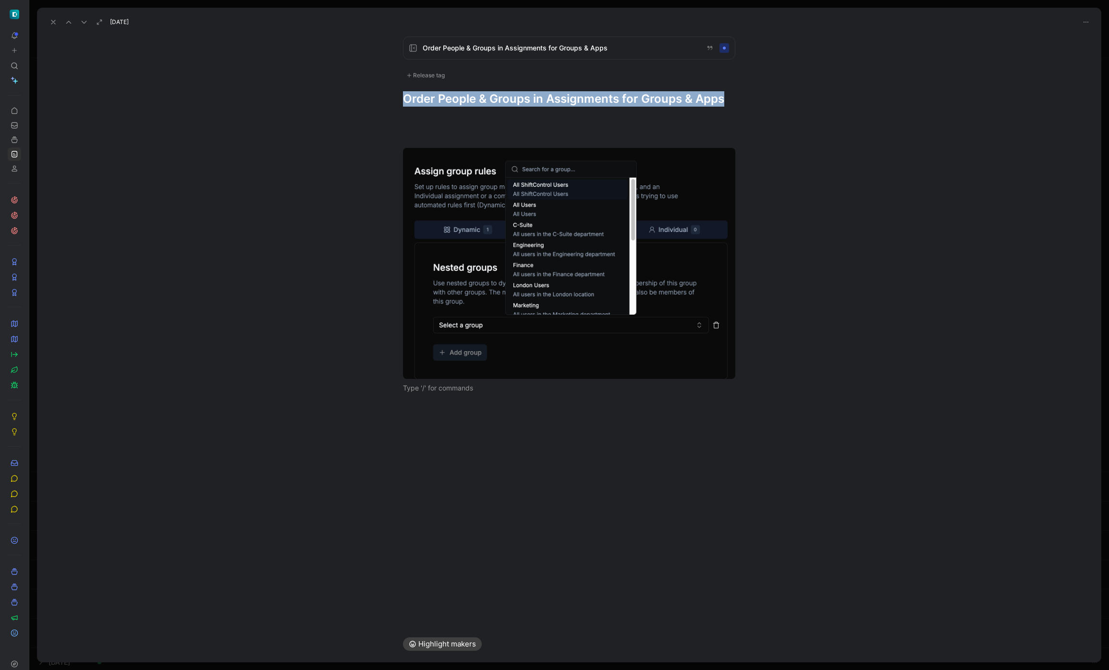
click at [559, 100] on h1 "Order People & Groups in Assignments for Groups & Apps" at bounding box center [569, 98] width 332 height 15
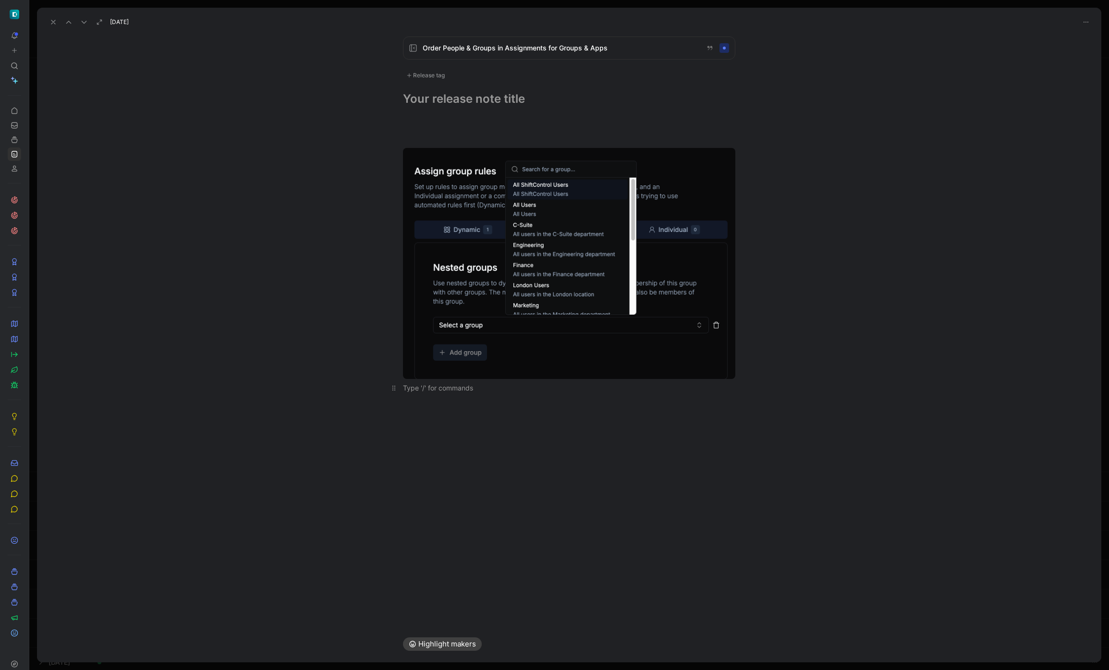
click at [563, 395] on p at bounding box center [569, 388] width 369 height 16
click at [530, 113] on div at bounding box center [569, 255] width 1064 height 297
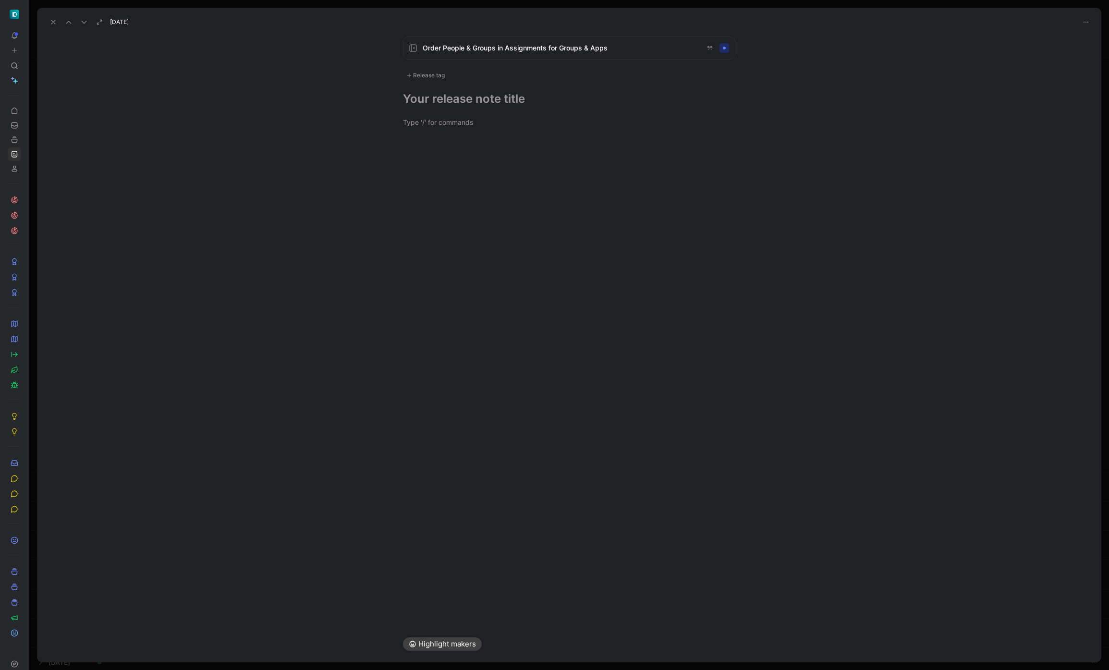
click at [505, 99] on h1 at bounding box center [569, 98] width 332 height 15
click at [437, 94] on h1 at bounding box center [569, 98] width 332 height 15
click at [427, 132] on p at bounding box center [569, 139] width 369 height 16
click at [433, 76] on div at bounding box center [568, 331] width 1041 height 647
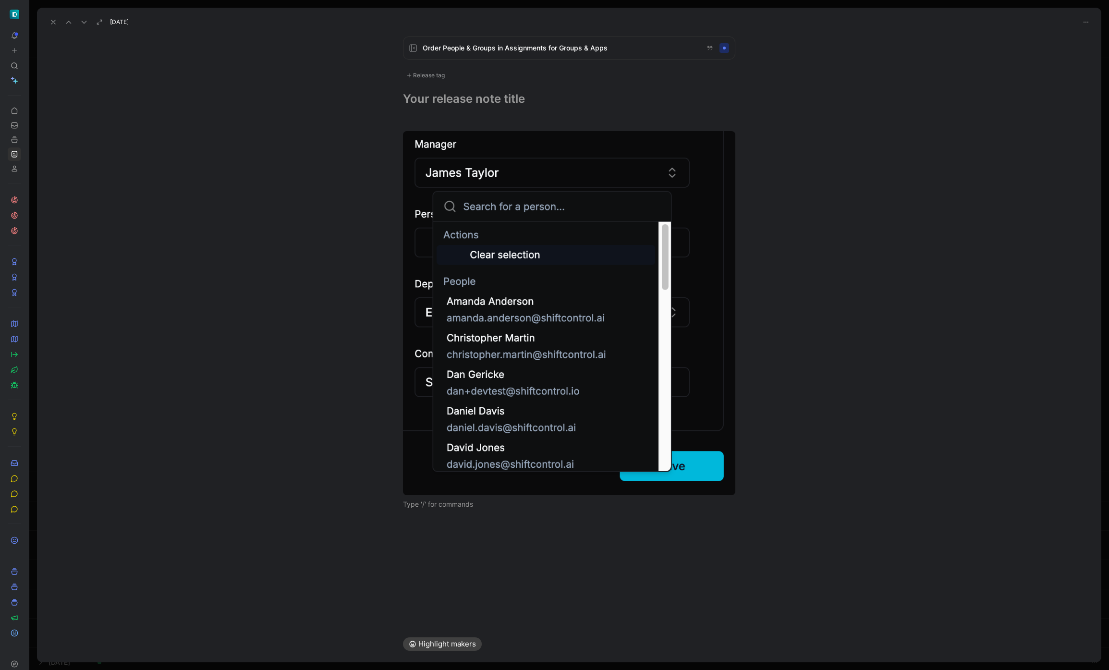
click at [433, 75] on div "Release tag" at bounding box center [425, 76] width 45 height 12
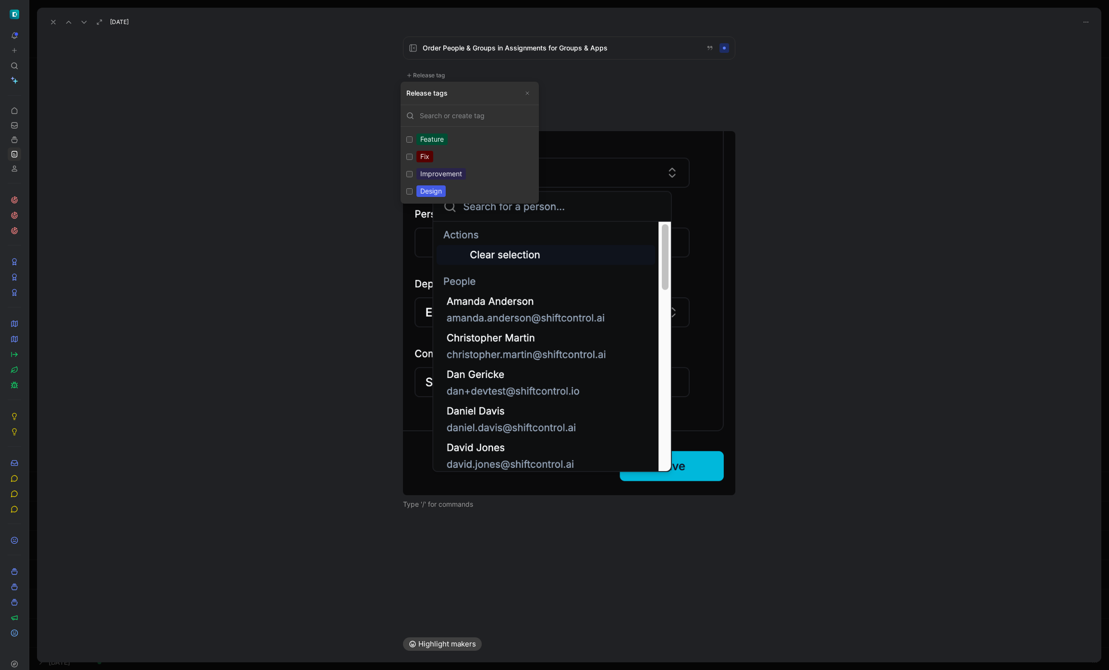
click at [407, 172] on input "Improvement Edit" at bounding box center [409, 174] width 6 height 6
checkbox input "true"
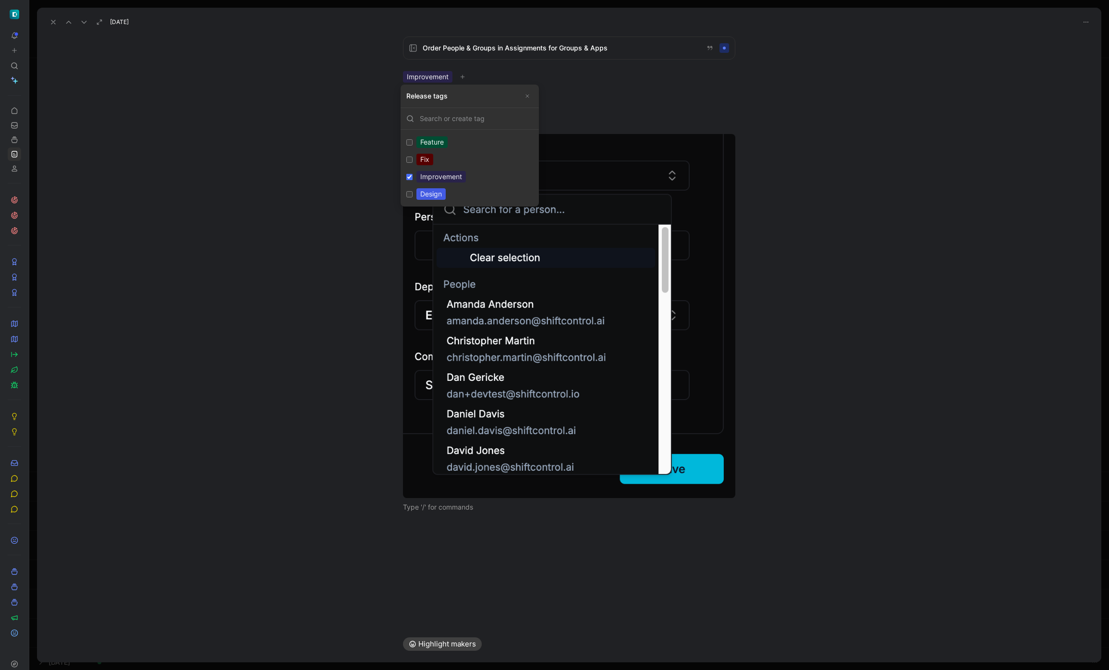
click at [439, 189] on div "Design" at bounding box center [430, 194] width 29 height 12
click at [412, 191] on input "Design Edit" at bounding box center [409, 194] width 6 height 6
checkbox input "true"
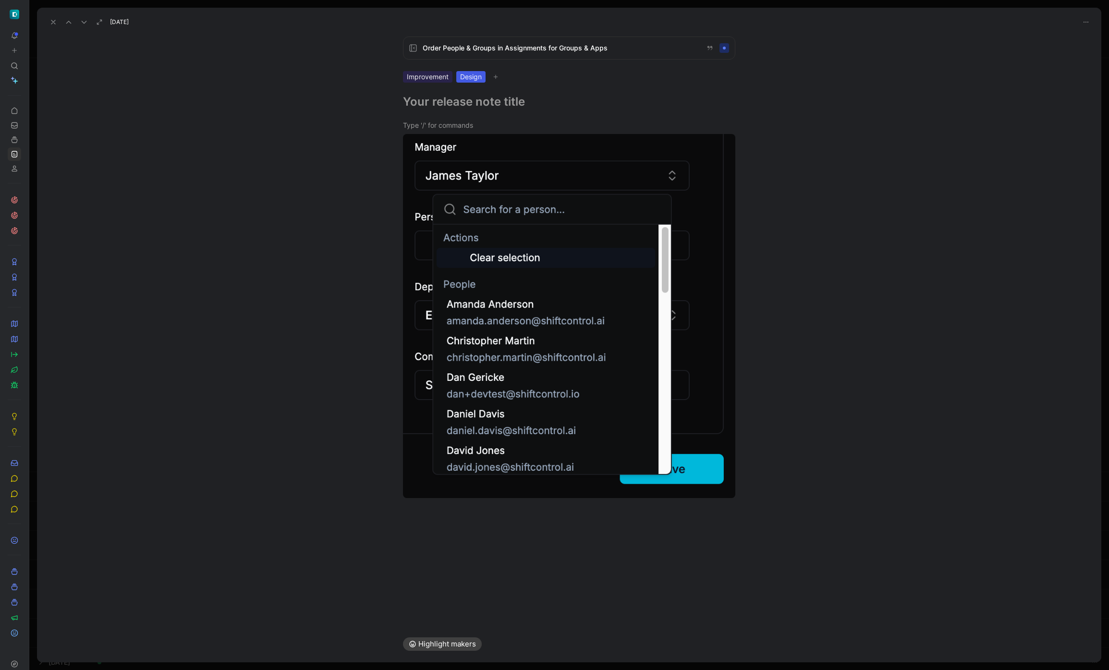
click at [571, 126] on div at bounding box center [569, 125] width 332 height 10
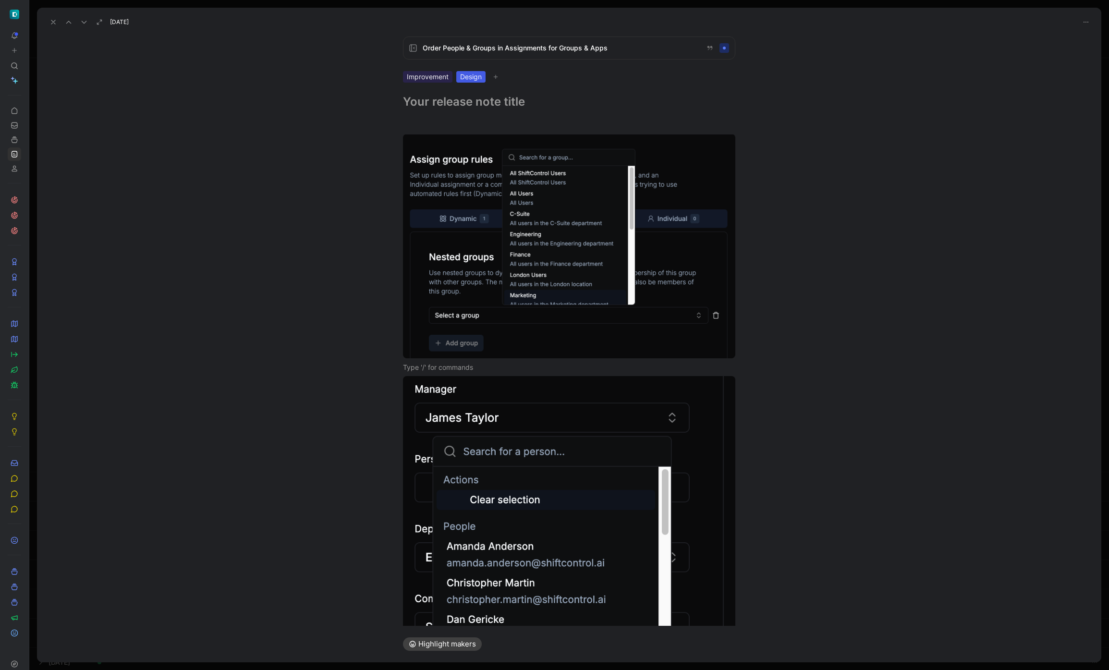
click at [471, 101] on h1 at bounding box center [569, 101] width 332 height 15
click at [500, 95] on h1 "People and Group Selection Fields" at bounding box center [569, 101] width 332 height 15
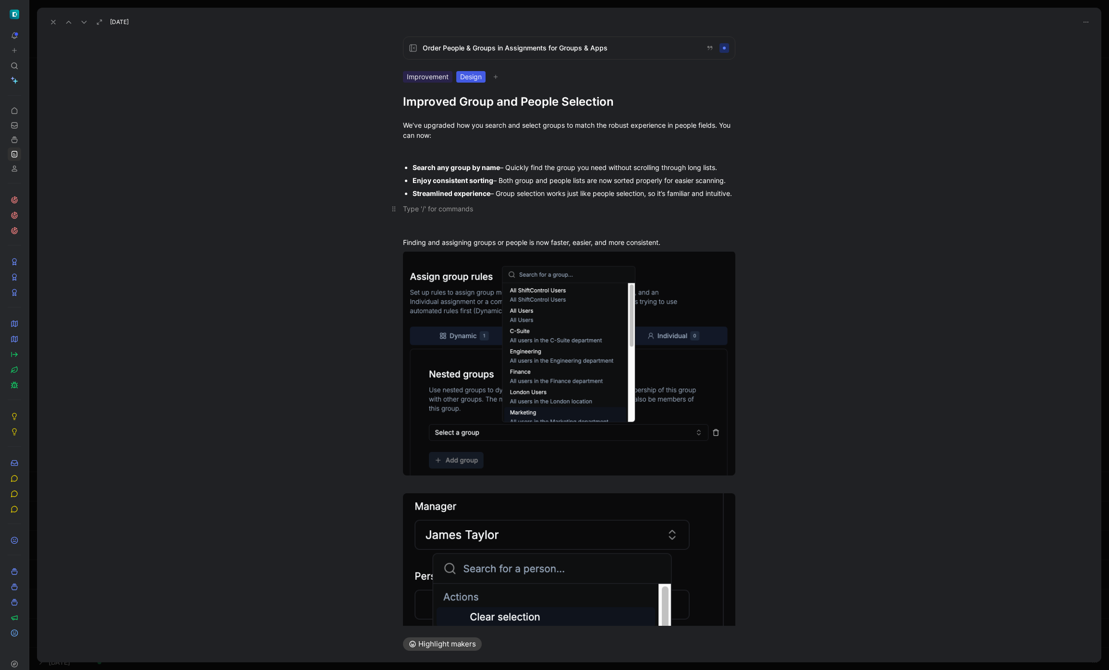
click at [467, 210] on p at bounding box center [569, 209] width 369 height 16
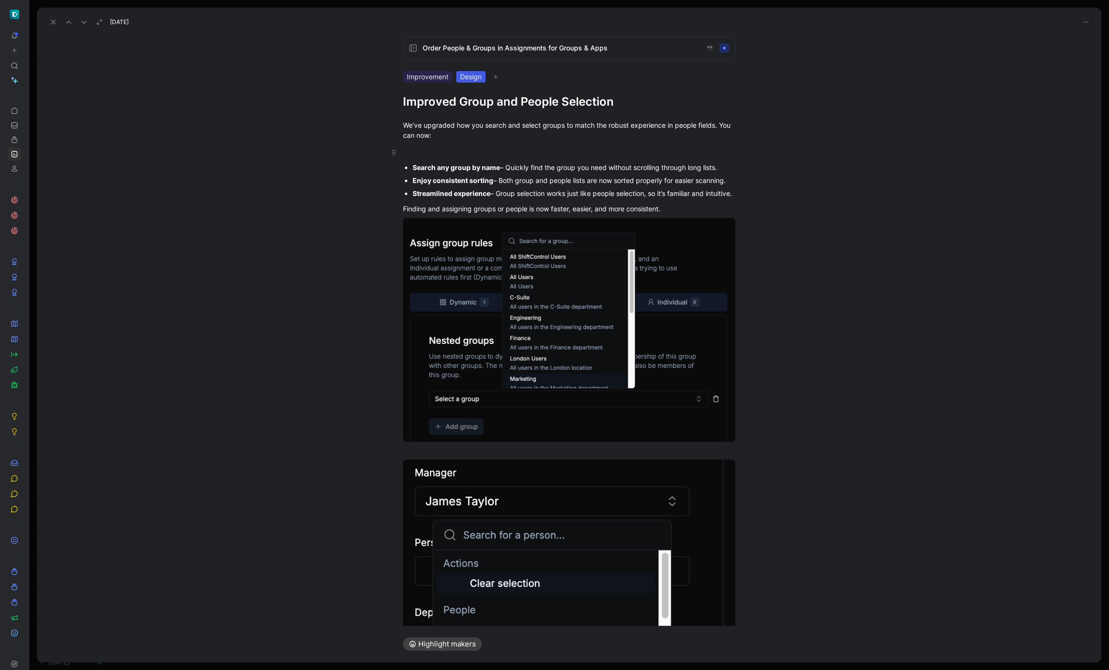
click at [437, 154] on div at bounding box center [569, 152] width 332 height 10
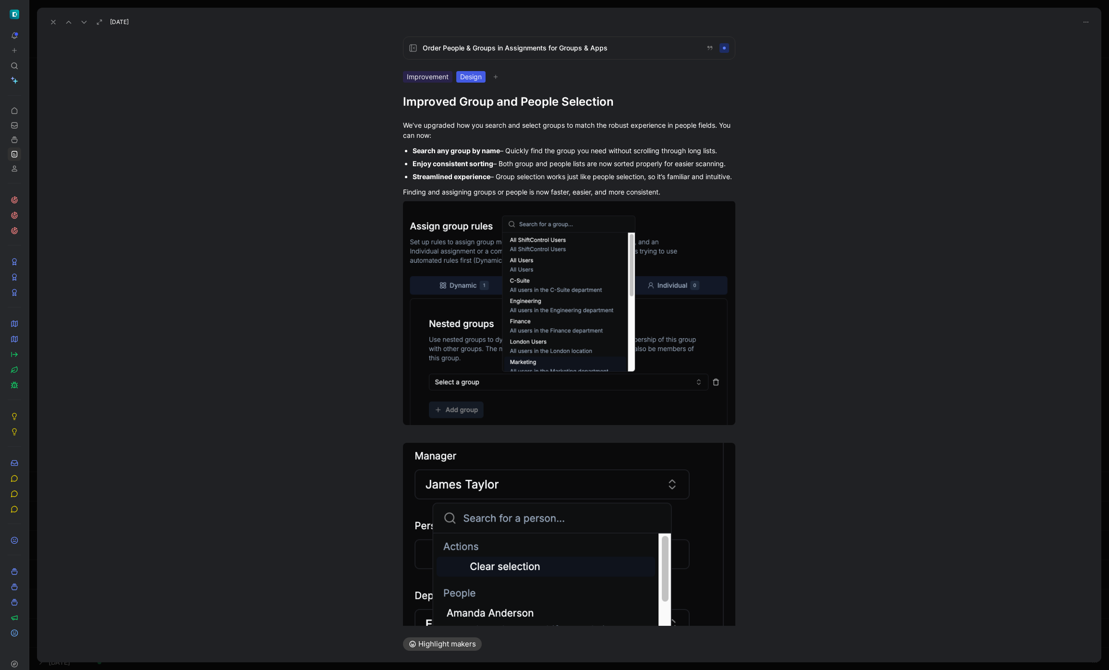
click at [52, 21] on use at bounding box center [53, 22] width 4 height 4
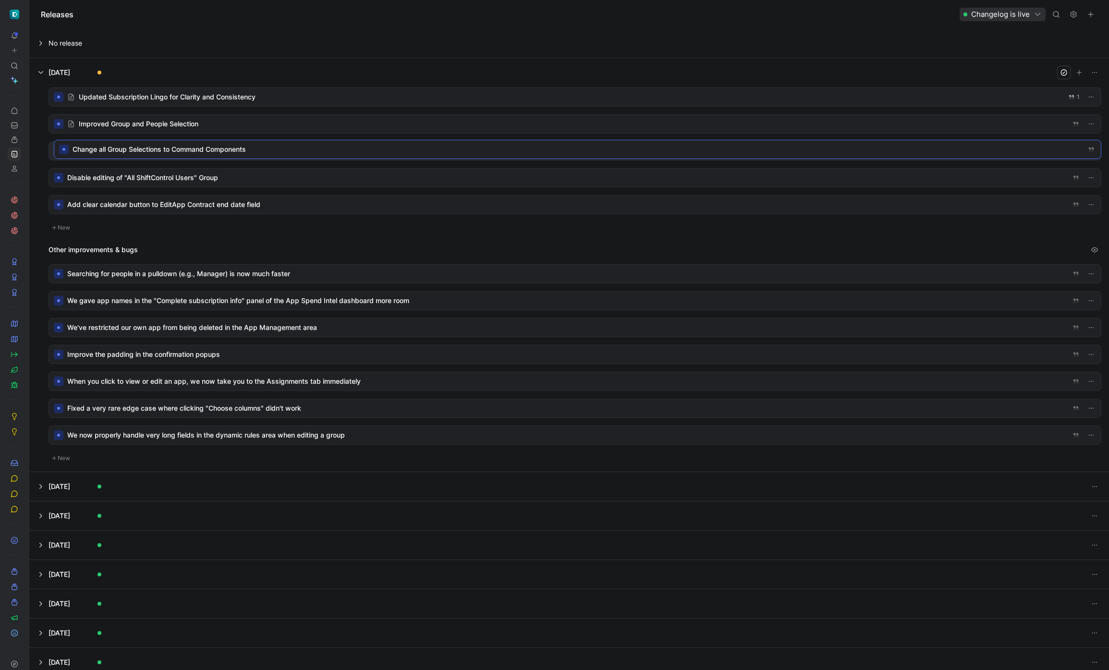
drag, startPoint x: 174, startPoint y: 151, endPoint x: 179, endPoint y: 150, distance: 4.9
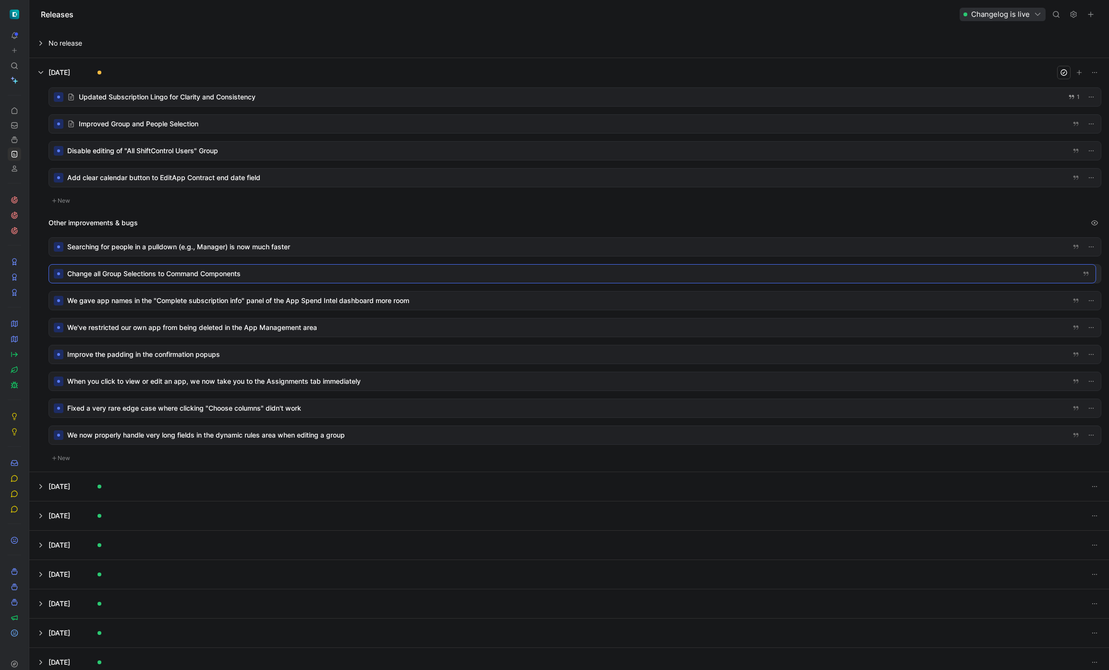
drag, startPoint x: 259, startPoint y: 146, endPoint x: 278, endPoint y: 266, distance: 121.0
click at [242, 272] on div at bounding box center [575, 274] width 1052 height 18
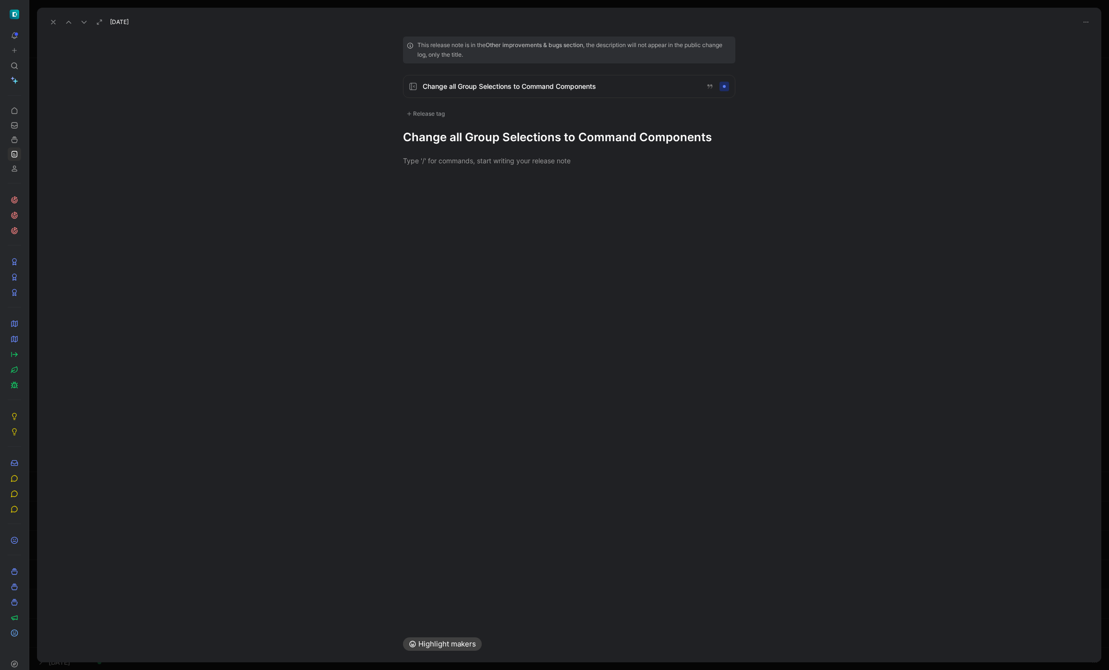
click at [527, 144] on h1 "Change all Group Selections to Command Components" at bounding box center [569, 137] width 332 height 15
click at [427, 113] on div "Release tag" at bounding box center [425, 114] width 45 height 12
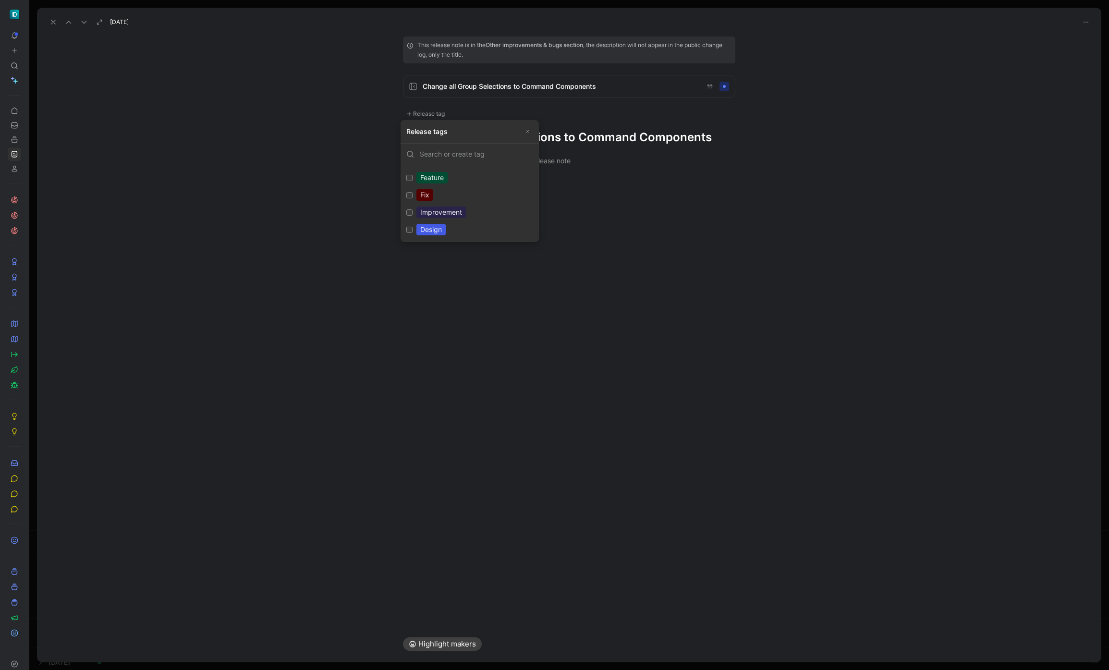
click at [425, 224] on div "Design" at bounding box center [430, 230] width 29 height 12
click at [412, 227] on input "Design Edit" at bounding box center [409, 230] width 6 height 6
checkbox input "true"
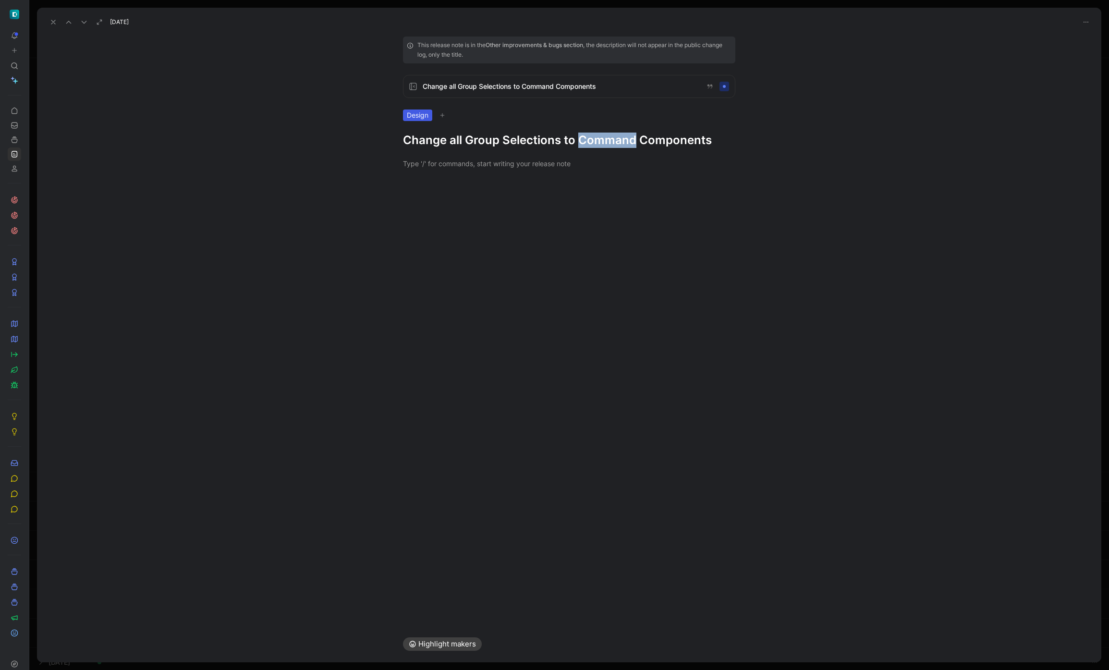
click at [602, 138] on h1 "Change all Group Selections to Command Components" at bounding box center [569, 140] width 332 height 15
click at [54, 17] on button at bounding box center [53, 21] width 13 height 13
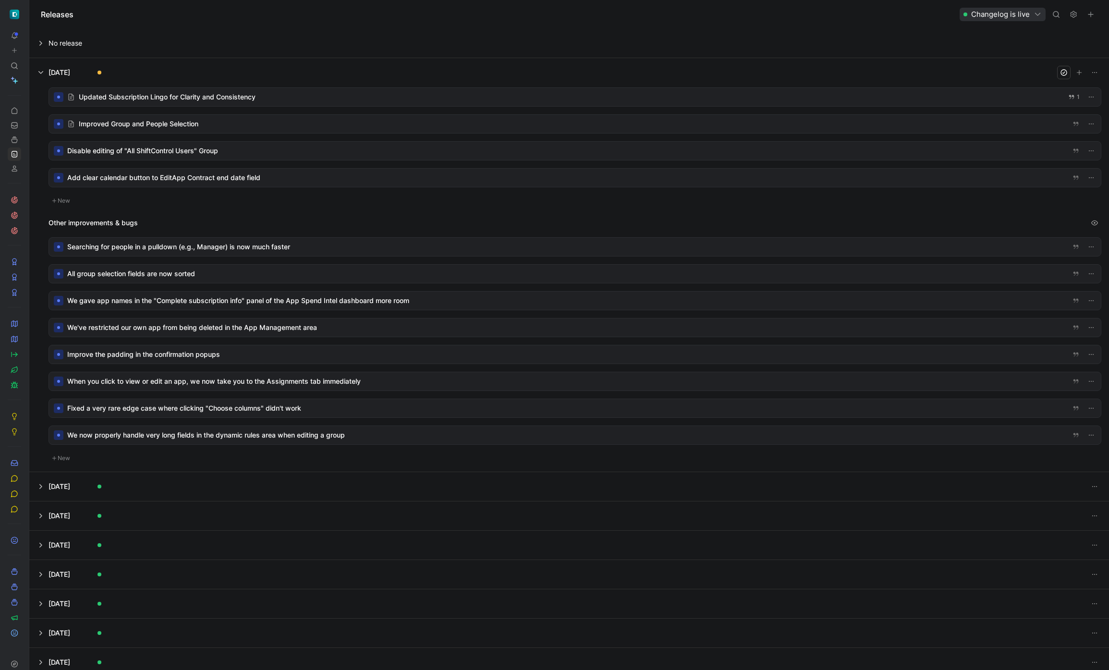
click at [205, 272] on div at bounding box center [575, 274] width 1052 height 18
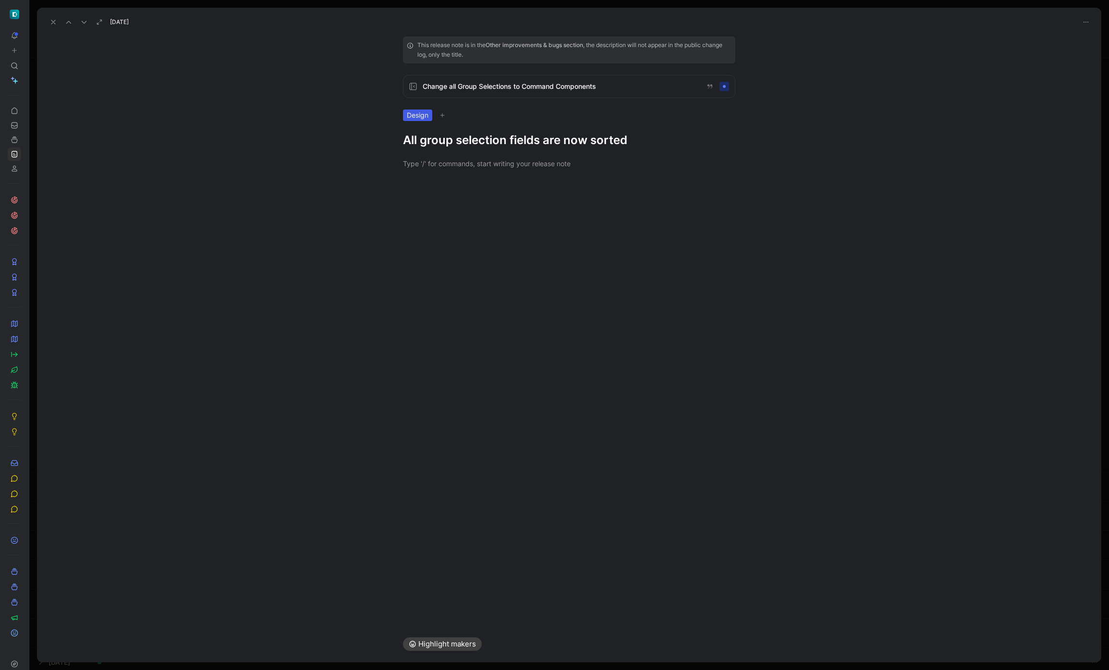
click at [535, 143] on h1 "All group selection fields are now sorted" at bounding box center [569, 140] width 332 height 15
click at [45, 22] on div "Aug 14, 2025" at bounding box center [569, 18] width 1064 height 21
click at [49, 22] on icon at bounding box center [53, 22] width 8 height 8
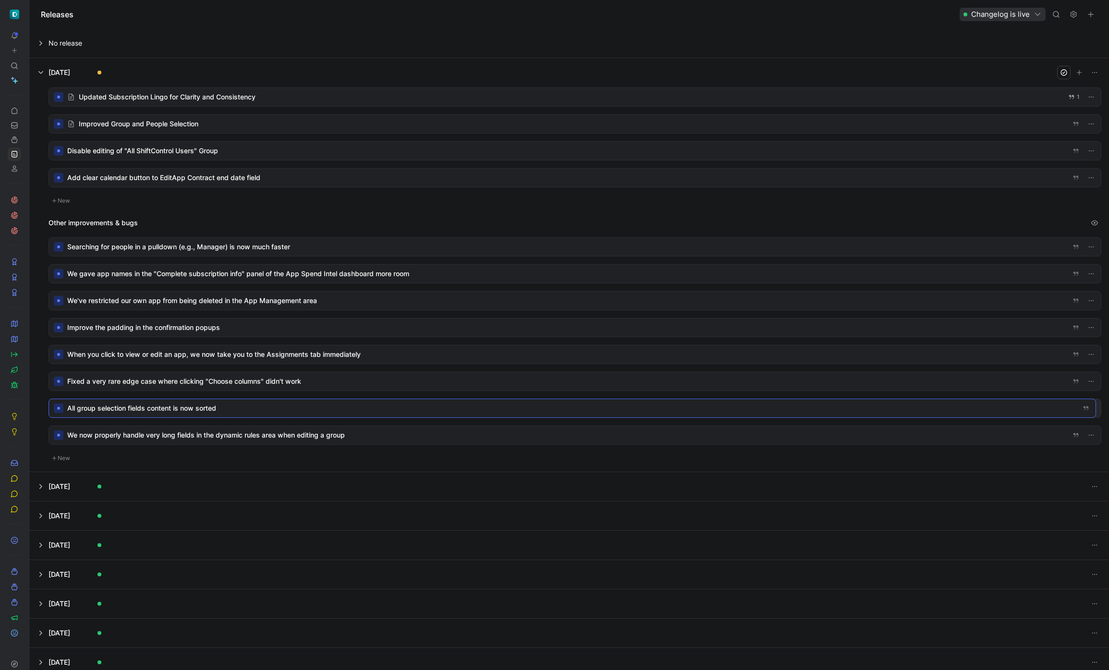
drag, startPoint x: 266, startPoint y: 269, endPoint x: 269, endPoint y: 361, distance: 91.8
click at [226, 151] on div at bounding box center [575, 151] width 1052 height 18
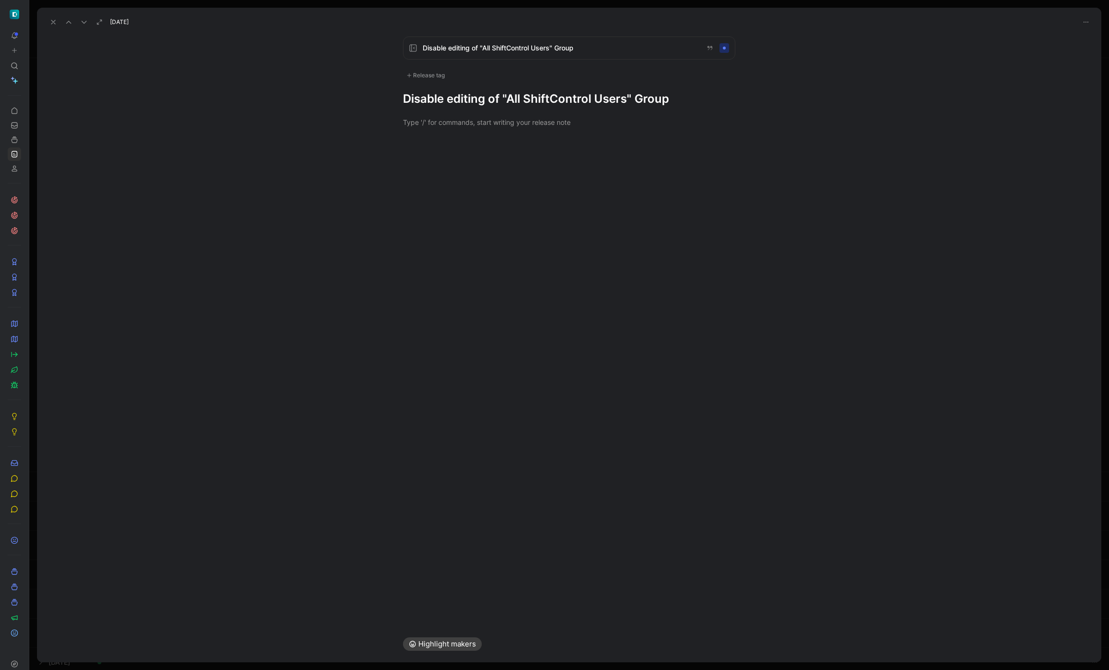
click at [429, 78] on div "Release tag" at bounding box center [425, 76] width 45 height 12
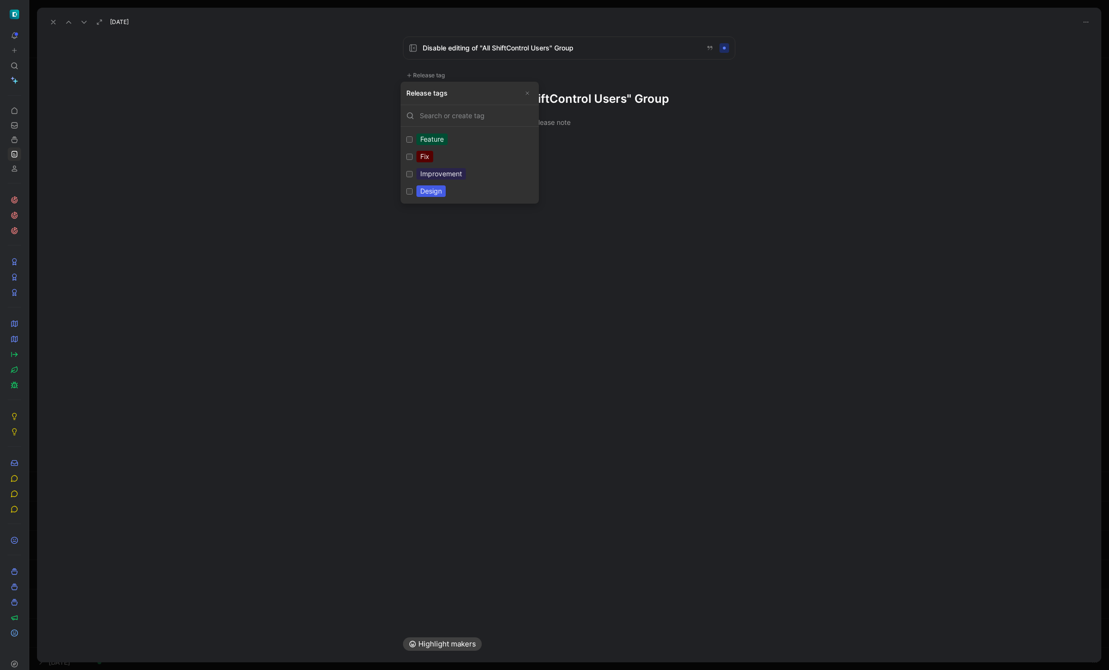
click at [435, 183] on label "Design Edit" at bounding box center [469, 190] width 134 height 17
click at [412, 188] on input "Design Edit" at bounding box center [409, 191] width 6 height 6
checkbox input "true"
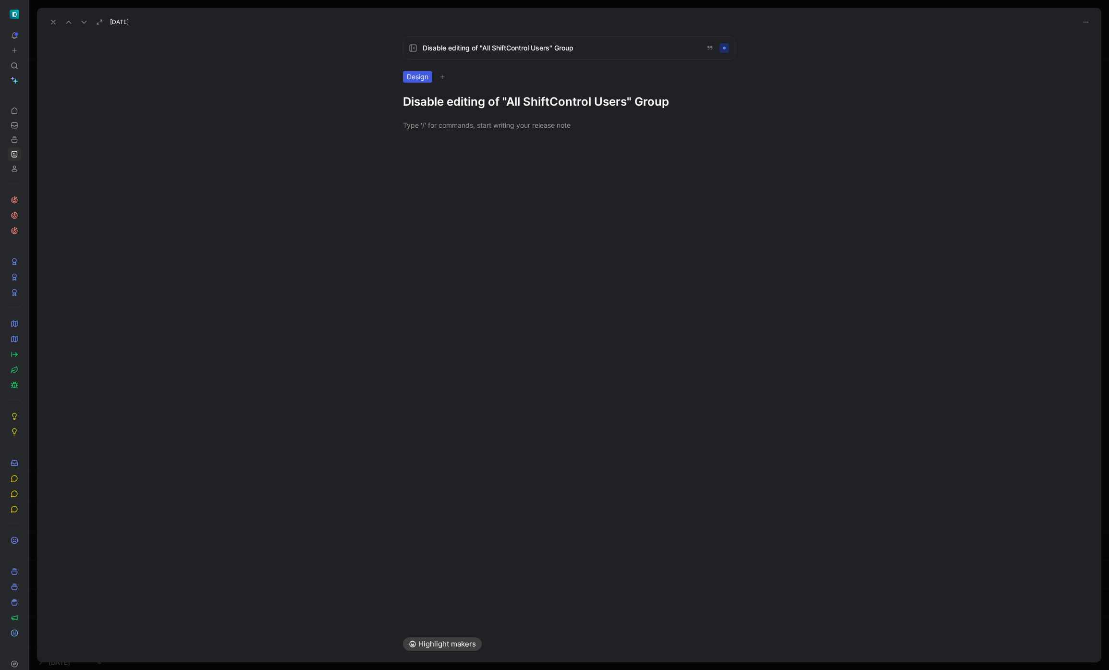
click at [609, 98] on h1 "Disable editing of "All ShiftControl Users" Group" at bounding box center [569, 101] width 332 height 15
drag, startPoint x: 611, startPoint y: 102, endPoint x: 716, endPoint y: 104, distance: 105.2
click at [716, 104] on h1 "We've restricted editing of the group for ShiftControl" at bounding box center [569, 101] width 332 height 15
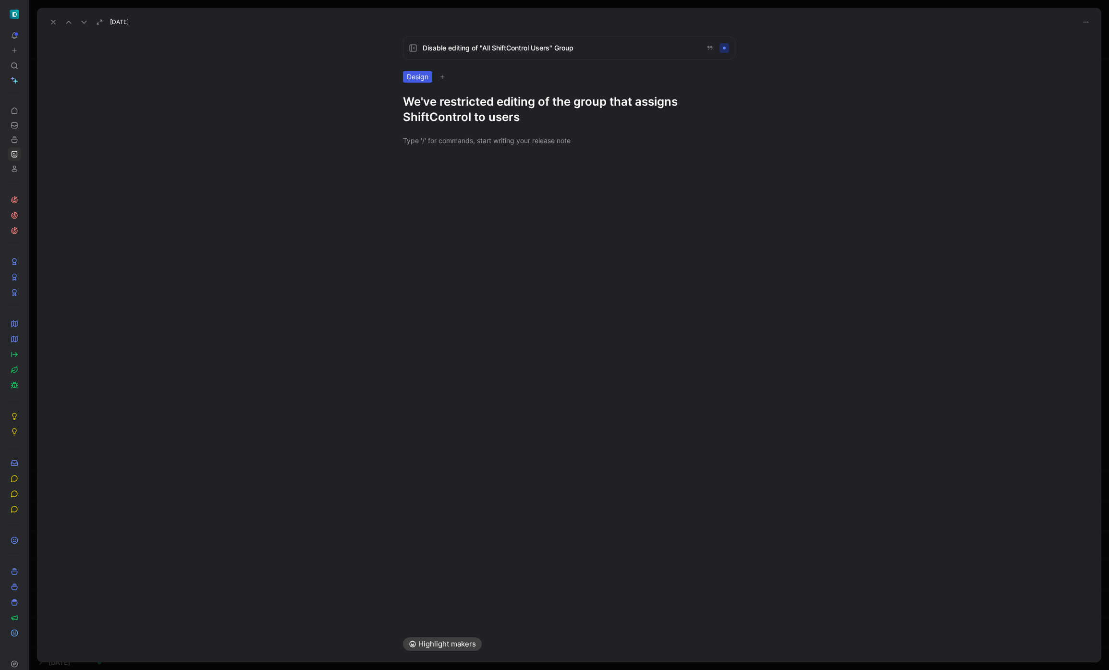
click at [56, 19] on icon at bounding box center [53, 22] width 8 height 8
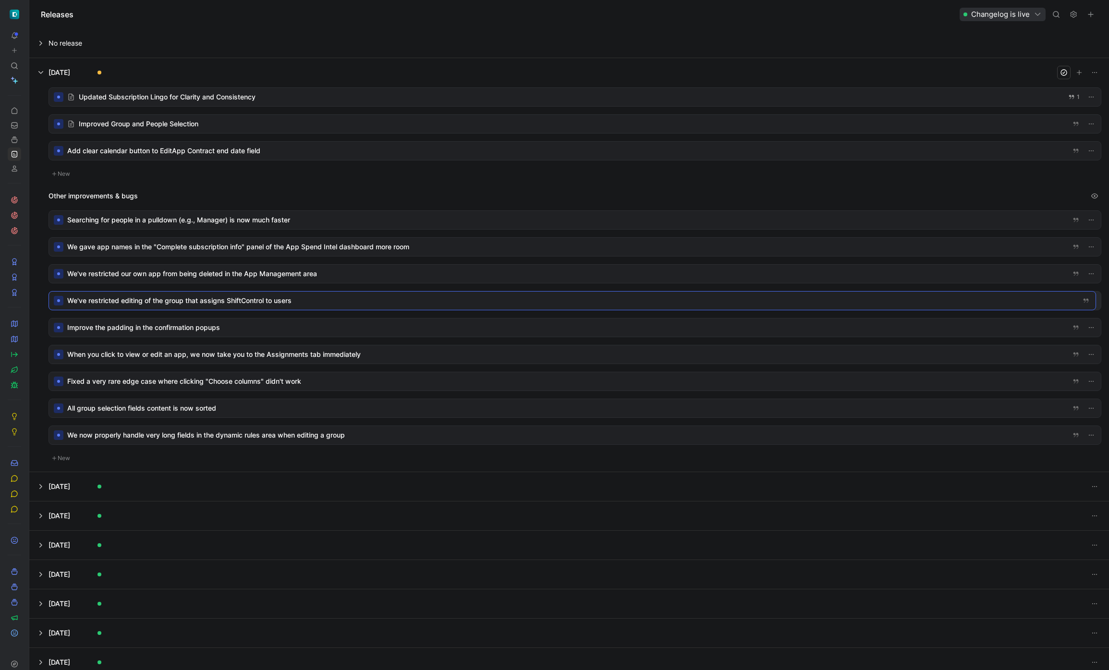
drag, startPoint x: 230, startPoint y: 149, endPoint x: 242, endPoint y: 287, distance: 138.3
drag, startPoint x: 232, startPoint y: 322, endPoint x: 230, endPoint y: 264, distance: 58.1
drag, startPoint x: 205, startPoint y: 352, endPoint x: 204, endPoint y: 281, distance: 70.6
drag, startPoint x: 166, startPoint y: 380, endPoint x: 167, endPoint y: 322, distance: 58.6
drag, startPoint x: 143, startPoint y: 353, endPoint x: 145, endPoint y: 349, distance: 5.0
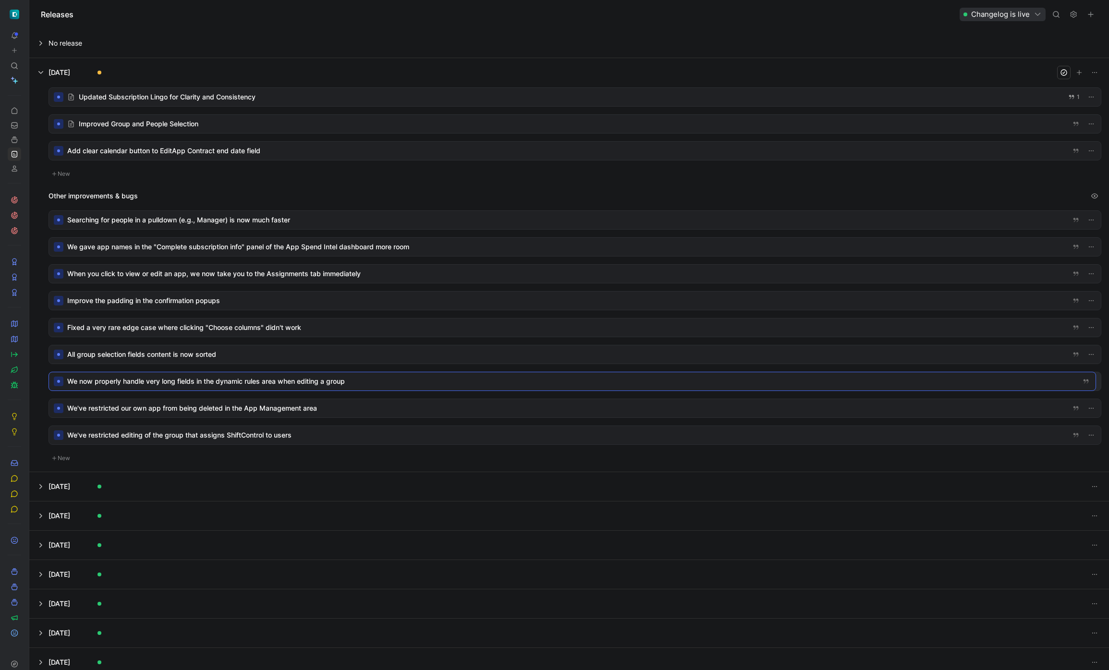
drag, startPoint x: 149, startPoint y: 385, endPoint x: 148, endPoint y: 377, distance: 7.7
click at [199, 152] on div at bounding box center [575, 151] width 1052 height 18
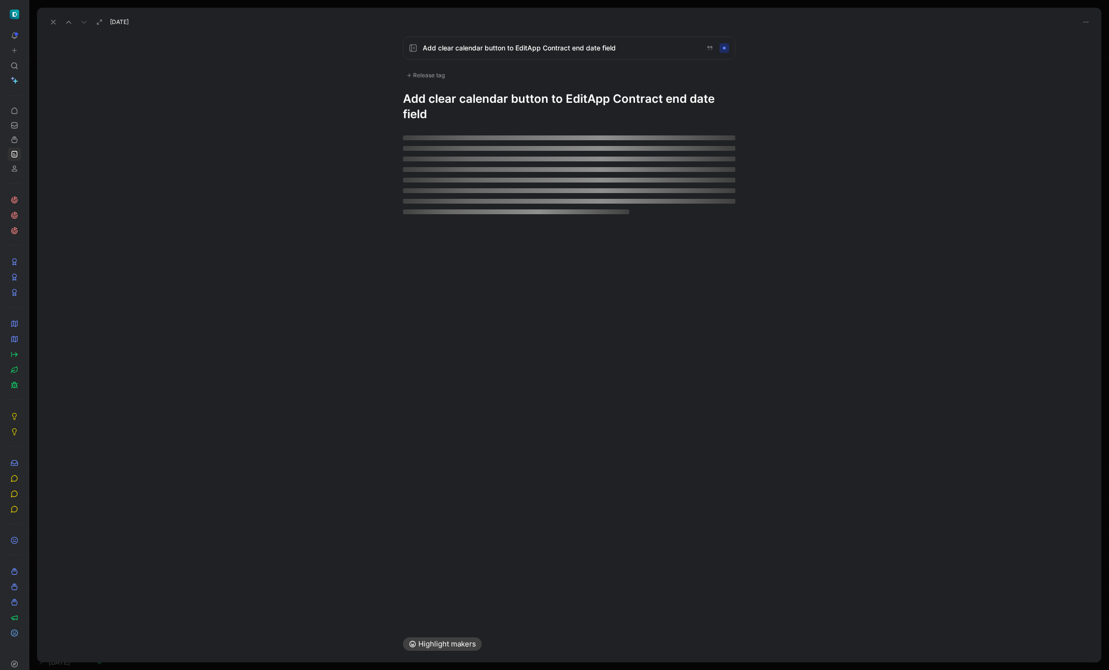
click at [461, 82] on div "Add clear calendar button to EditApp Contract end date field Release tag Add cl…" at bounding box center [569, 78] width 369 height 85
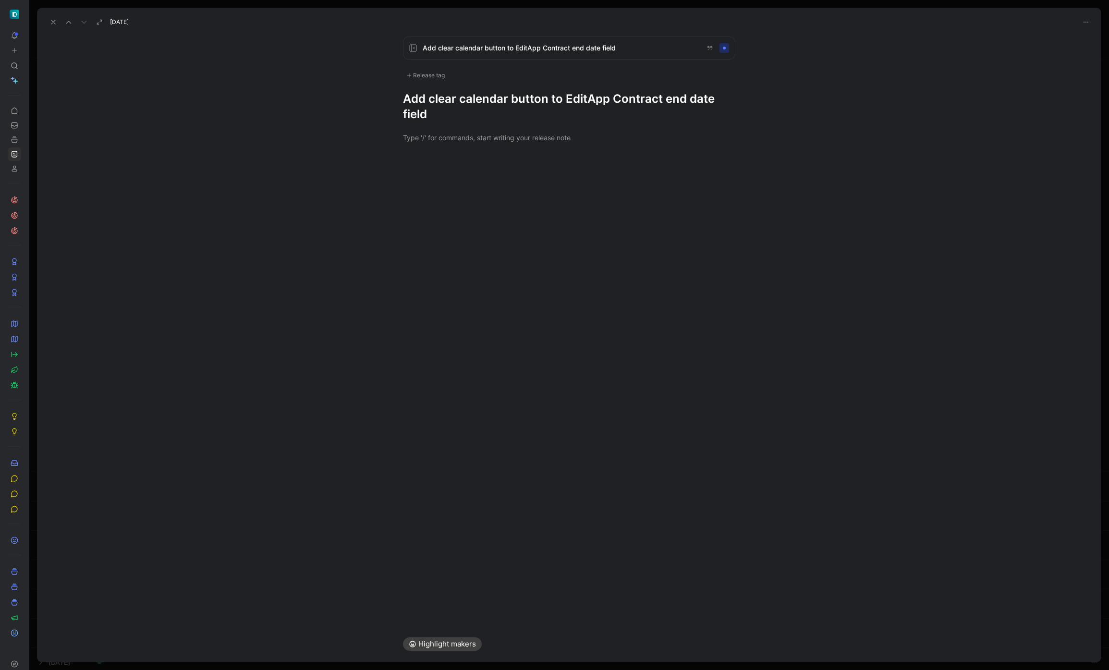
click at [436, 79] on div "Release tag" at bounding box center [425, 76] width 45 height 12
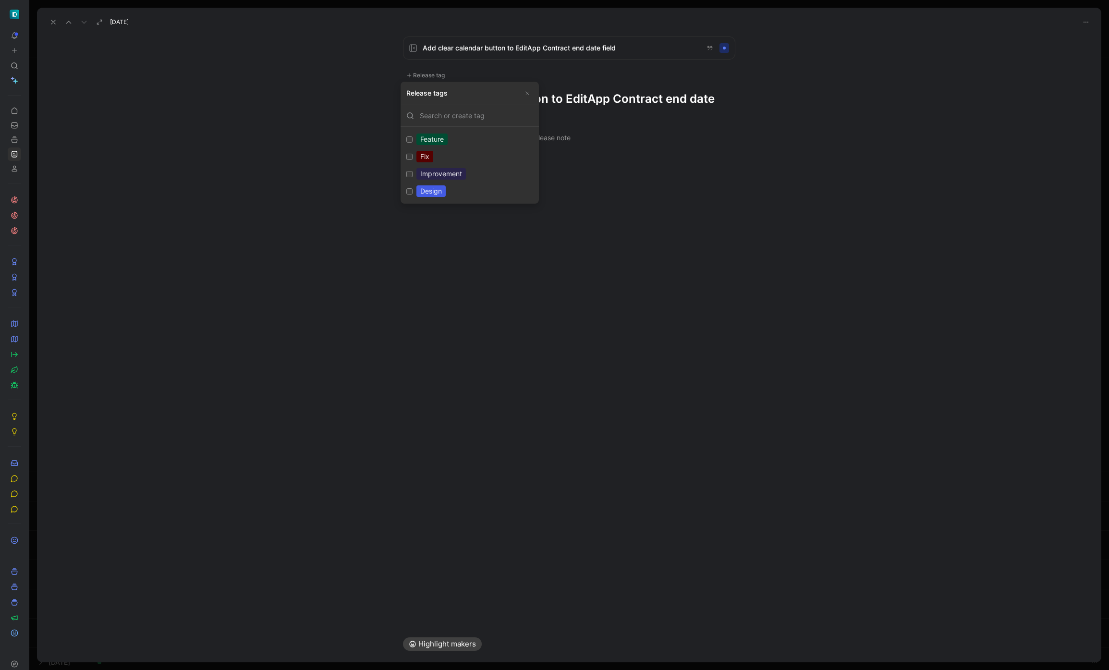
click at [424, 190] on div "Design" at bounding box center [430, 191] width 29 height 12
click at [412, 190] on input "Design Edit" at bounding box center [409, 191] width 6 height 6
checkbox input "true"
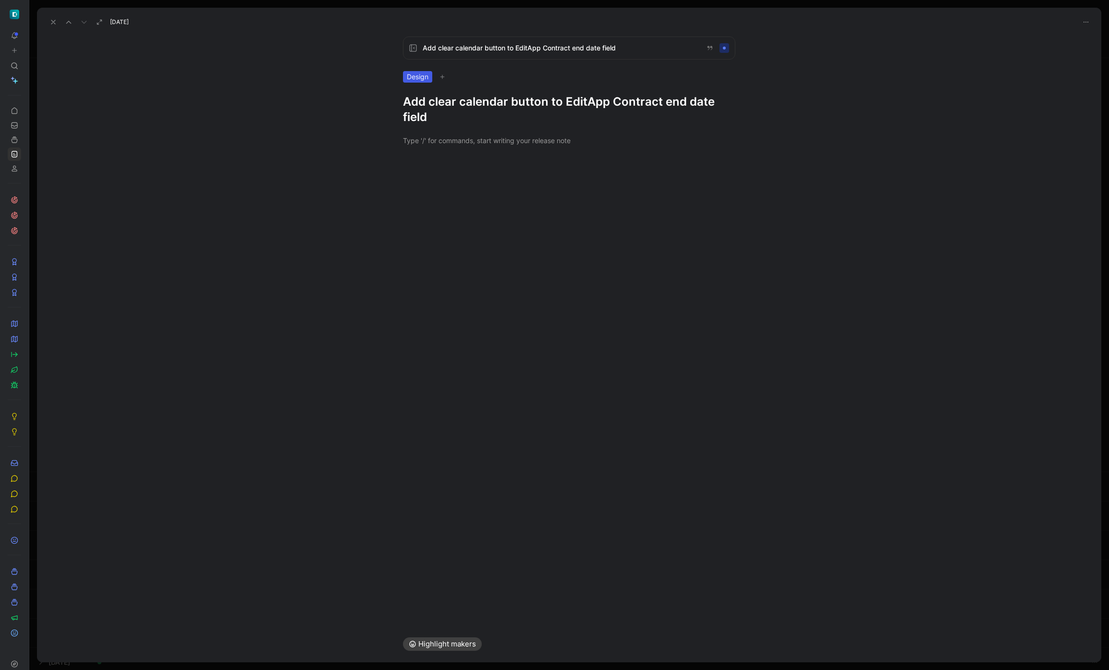
click at [591, 91] on div "Add clear calendar button to EditApp Contract end date field Design Add clear c…" at bounding box center [569, 80] width 369 height 88
click at [586, 100] on h1 "Add clear calendar button to EditApp Contract end date field" at bounding box center [569, 109] width 332 height 31
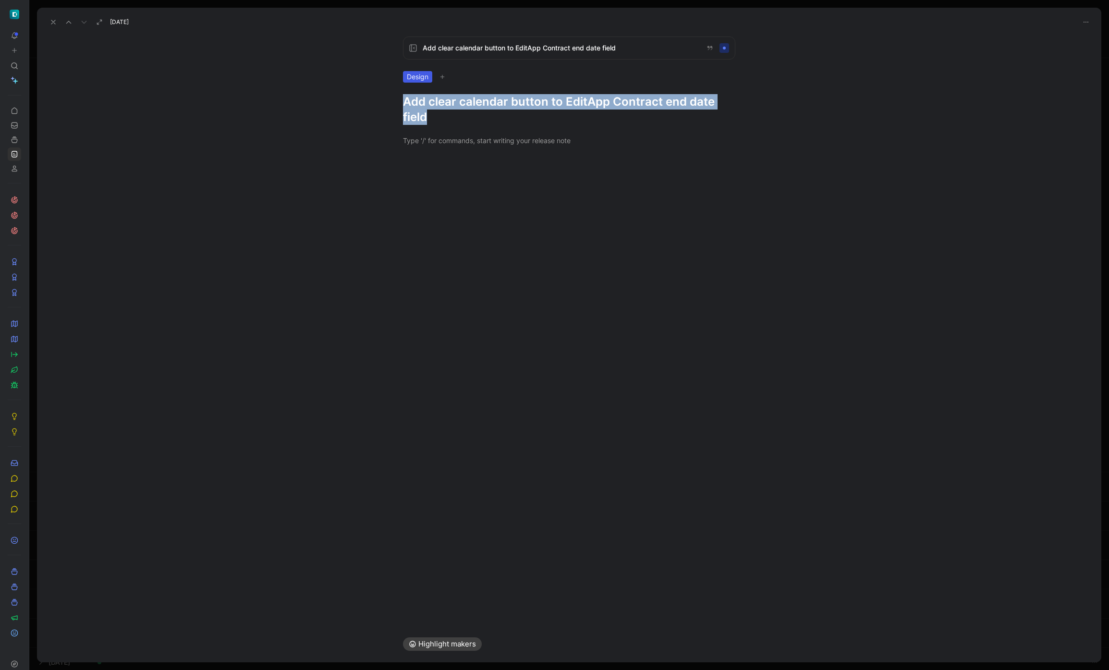
click at [586, 100] on h1 "Add clear calendar button to EditApp Contract end date field" at bounding box center [569, 109] width 332 height 31
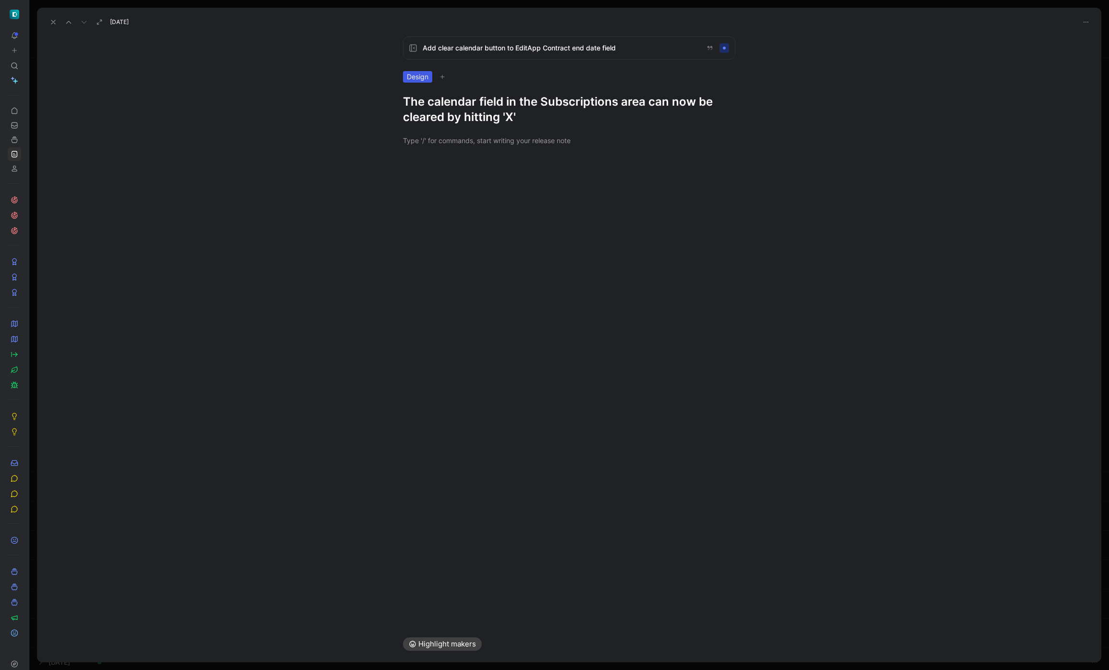
click at [50, 24] on icon at bounding box center [53, 22] width 8 height 8
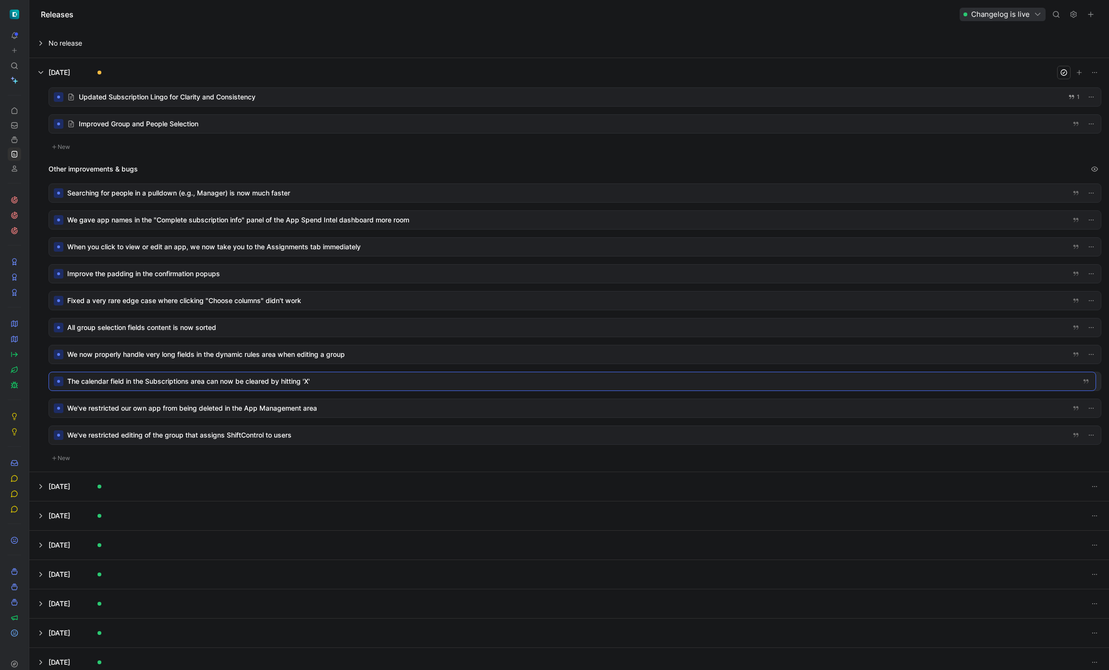
drag, startPoint x: 289, startPoint y: 150, endPoint x: 291, endPoint y: 379, distance: 228.6
click at [1088, 66] on button "button" at bounding box center [1094, 72] width 13 height 13
click at [983, 67] on button at bounding box center [569, 72] width 1079 height 29
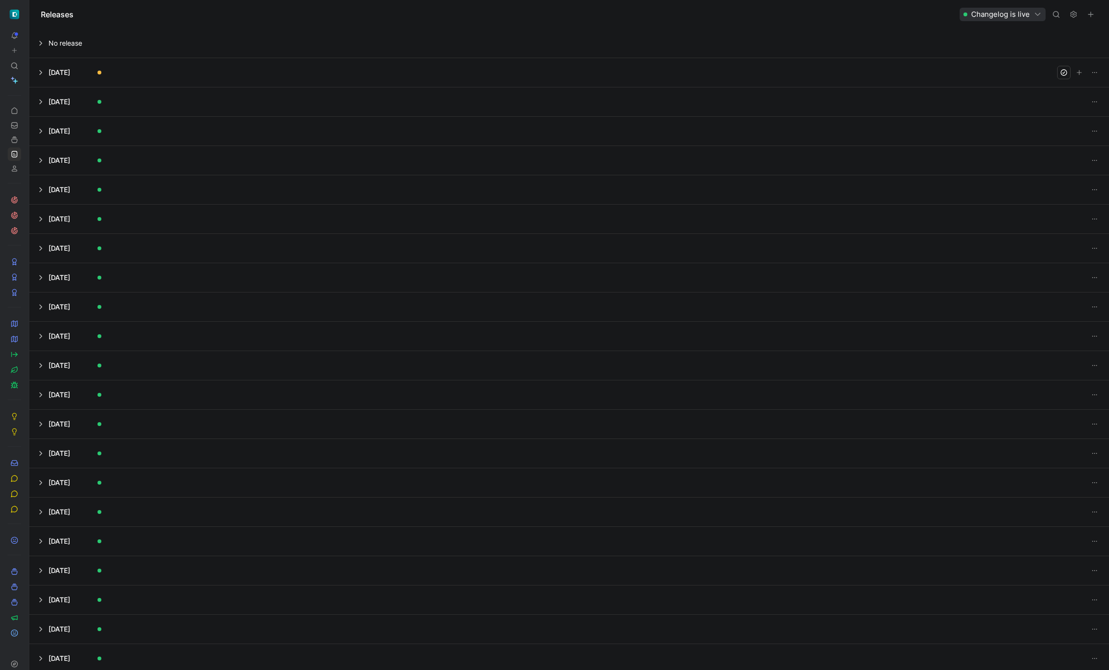
click at [846, 70] on button at bounding box center [569, 72] width 1079 height 29
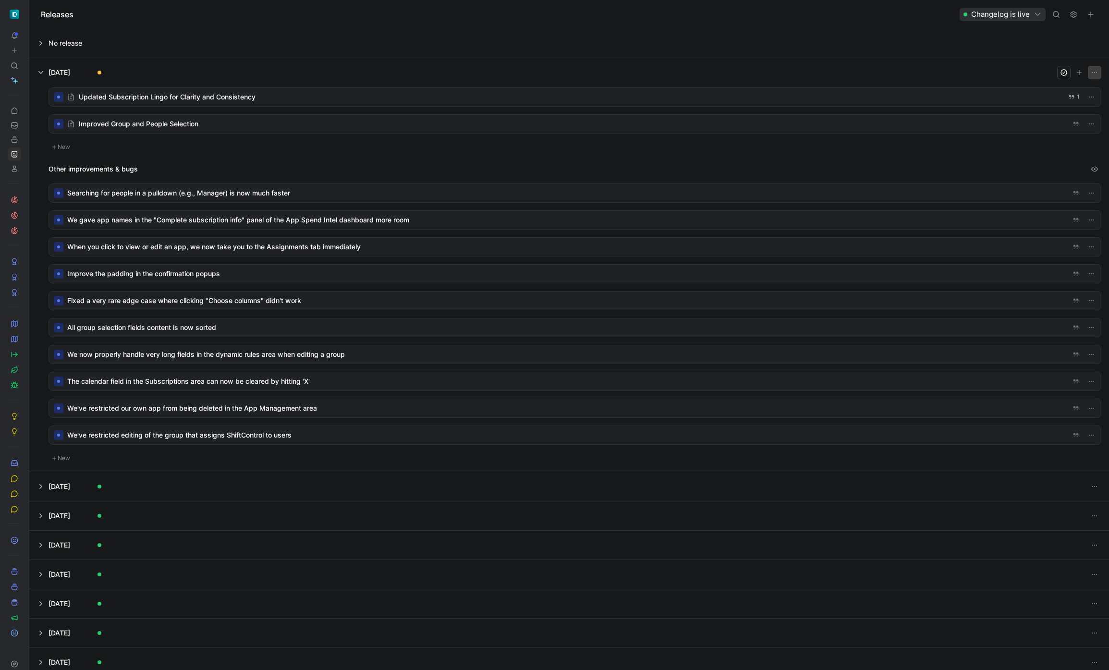
click at [1091, 73] on icon "button" at bounding box center [1095, 73] width 8 height 8
click at [1030, 107] on span "Edit release info" at bounding box center [1038, 105] width 50 height 8
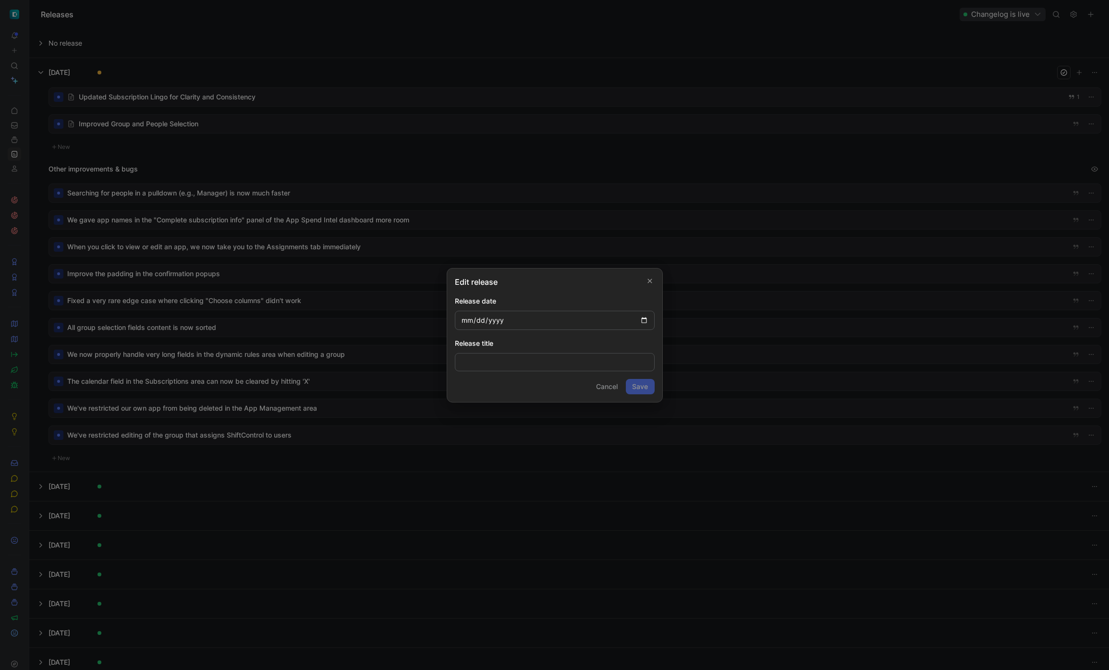
click at [606, 389] on button "Cancel" at bounding box center [607, 386] width 30 height 15
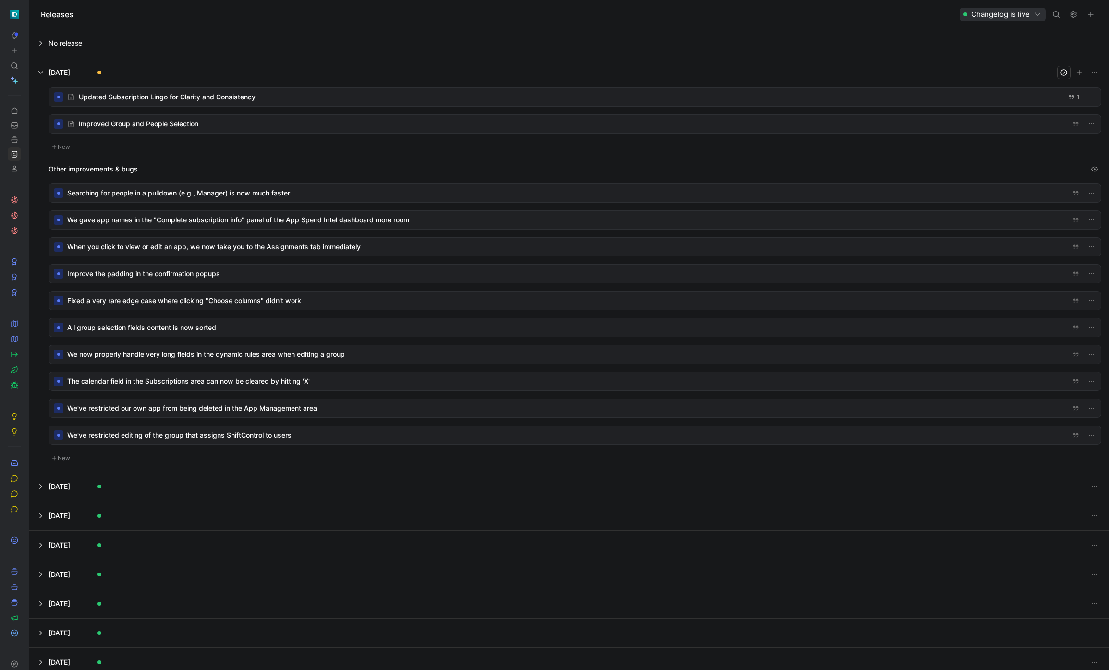
click at [165, 328] on div at bounding box center [575, 327] width 1052 height 18
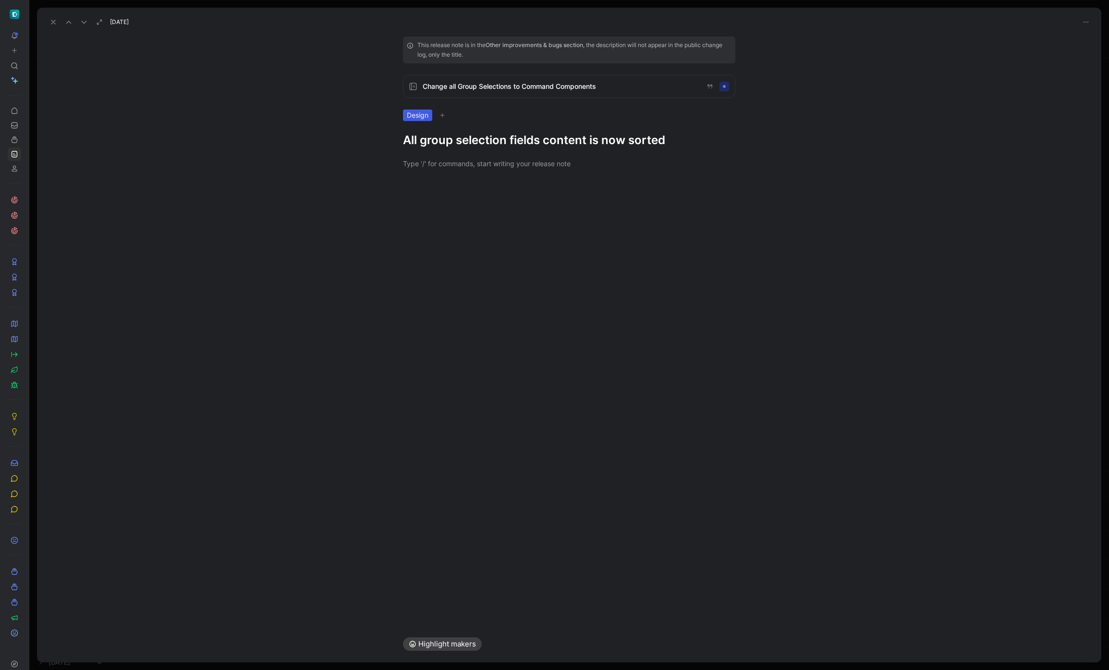
click at [503, 139] on h1 "All group selection fields content is now sorted" at bounding box center [569, 140] width 332 height 15
click at [536, 140] on h1 "We've made the headers of all pages slimmer" at bounding box center [569, 140] width 332 height 15
click at [521, 203] on div "This release note is in the Other improvements & bugs section , the description…" at bounding box center [569, 327] width 1064 height 597
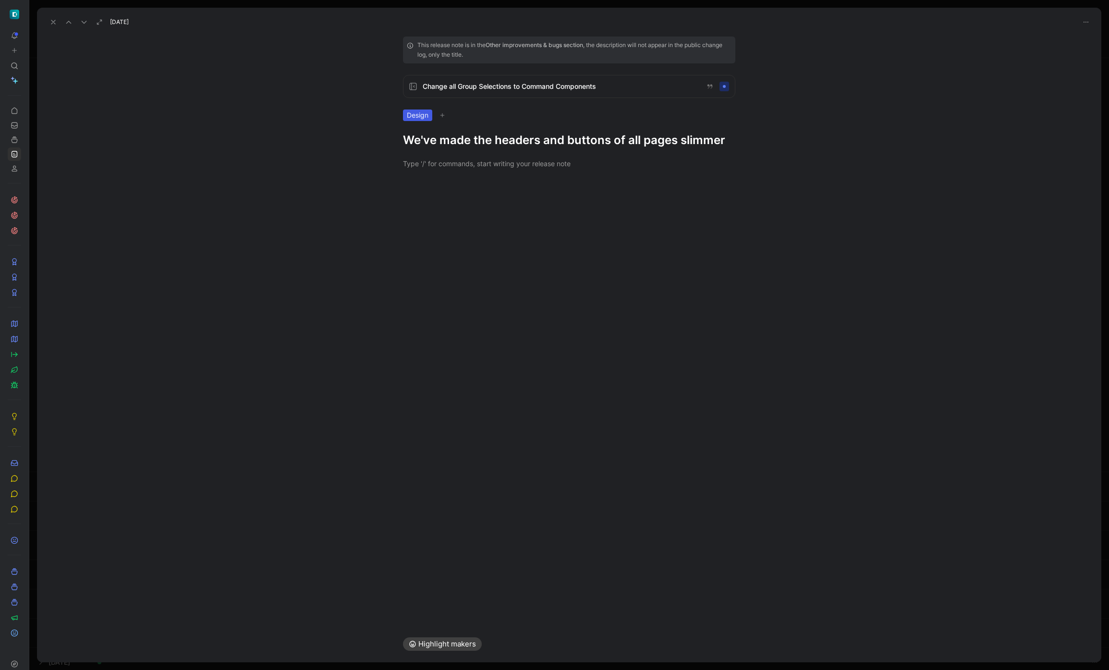
click at [714, 150] on div at bounding box center [569, 163] width 1064 height 31
click at [712, 148] on div at bounding box center [569, 163] width 1064 height 31
click at [703, 137] on h1 "We've made the headers and buttons of all pages slimmer" at bounding box center [569, 140] width 332 height 15
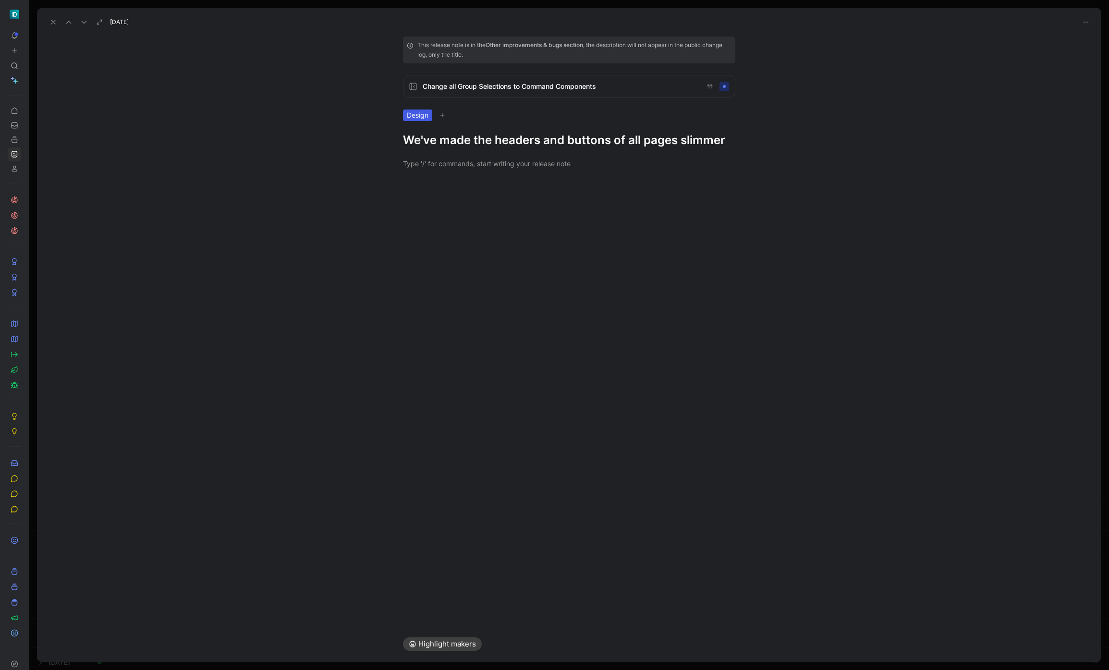
click at [703, 137] on h1 "We've made the headers and buttons of all pages slimmer" at bounding box center [569, 140] width 332 height 15
drag, startPoint x: 52, startPoint y: 18, endPoint x: 673, endPoint y: 168, distance: 639.1
click at [663, 168] on div "Aug 14, 2025 This release note is in the Other improvements & bugs section , th…" at bounding box center [569, 335] width 1064 height 655
click at [724, 142] on h1 "We've made the headers and buttons of all pages slimmer" at bounding box center [569, 140] width 332 height 15
click at [53, 21] on icon at bounding box center [53, 22] width 8 height 8
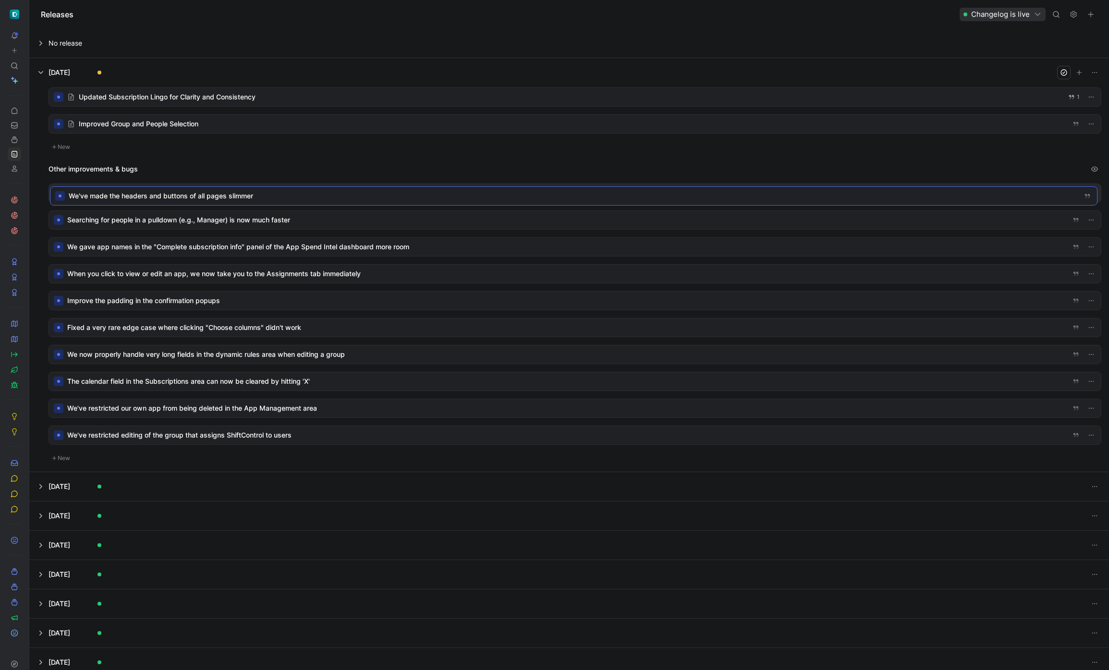
drag, startPoint x: 206, startPoint y: 326, endPoint x: 208, endPoint y: 194, distance: 131.6
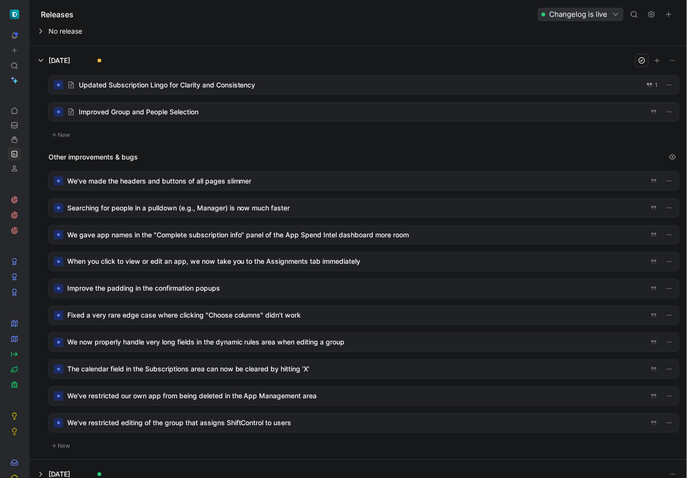
scroll to position [13, 0]
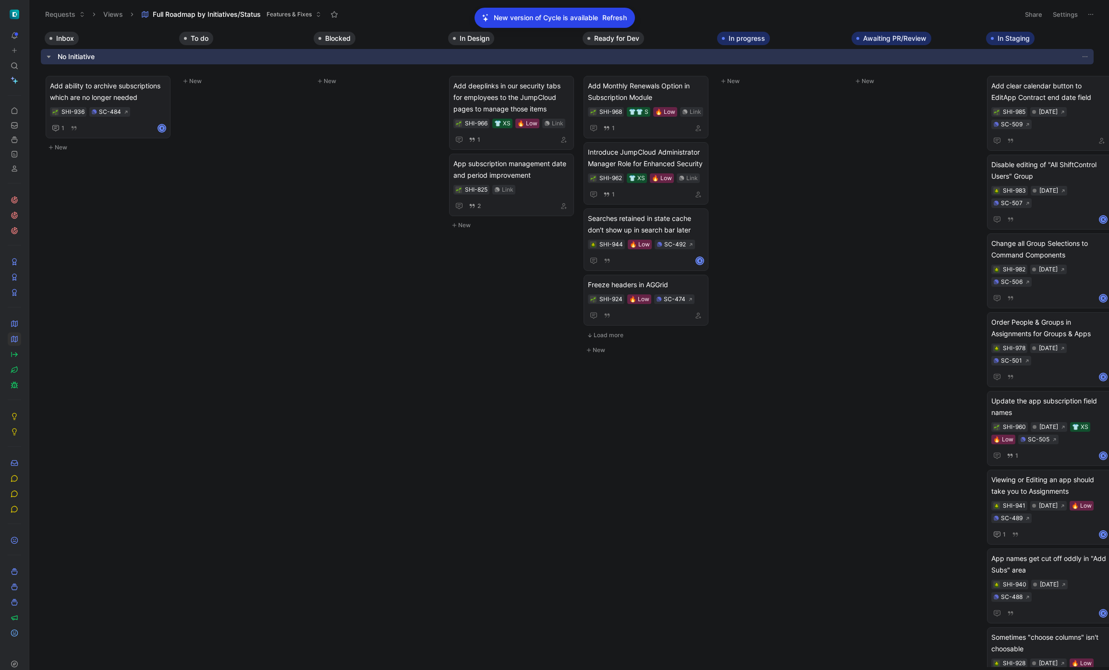
scroll to position [1806, 0]
